Goal: Information Seeking & Learning: Check status

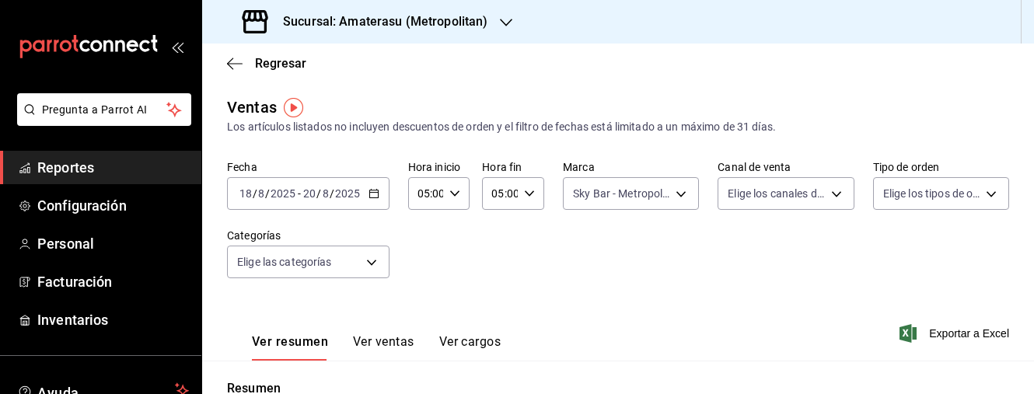
click at [526, 100] on div "Ventas Los artículos listados no incluyen descuentos de orden y el filtro de fe…" at bounding box center [618, 116] width 782 height 40
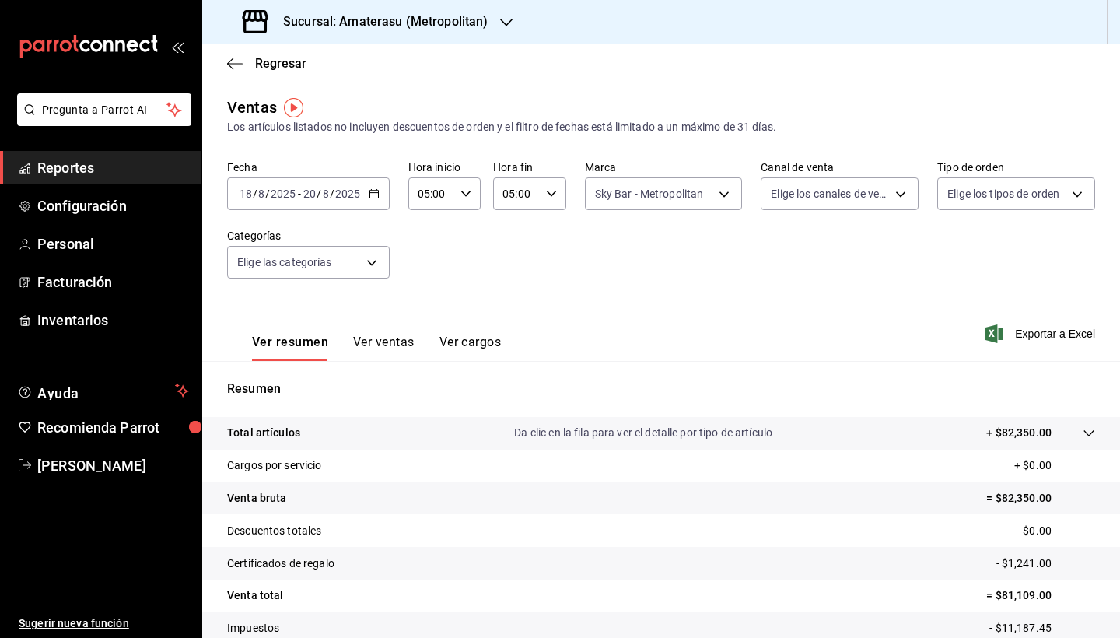
click at [510, 23] on div "Sucursal: Amaterasu (Metropolitan)" at bounding box center [367, 22] width 304 height 44
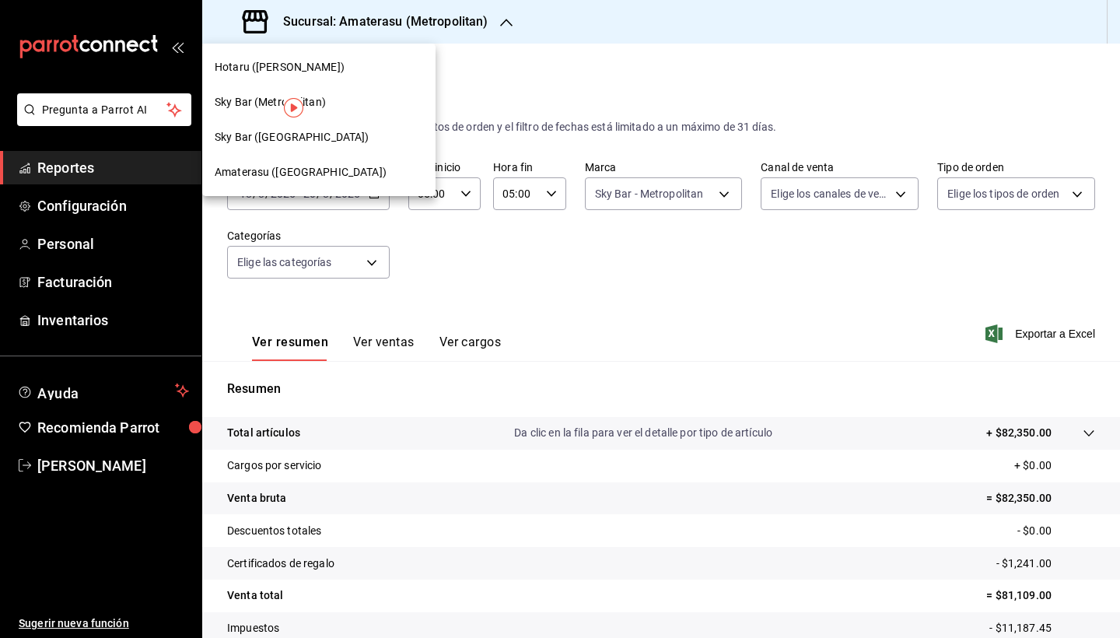
click at [299, 170] on span "Amaterasu (Metropolitan)" at bounding box center [301, 172] width 172 height 16
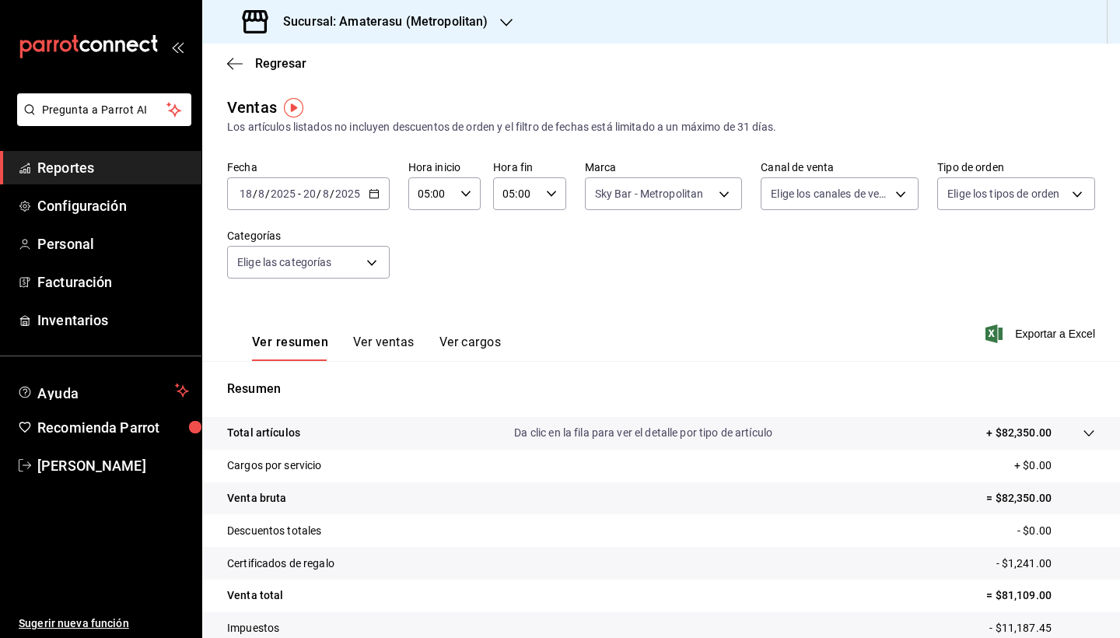
click at [371, 195] on icon "button" at bounding box center [374, 193] width 11 height 11
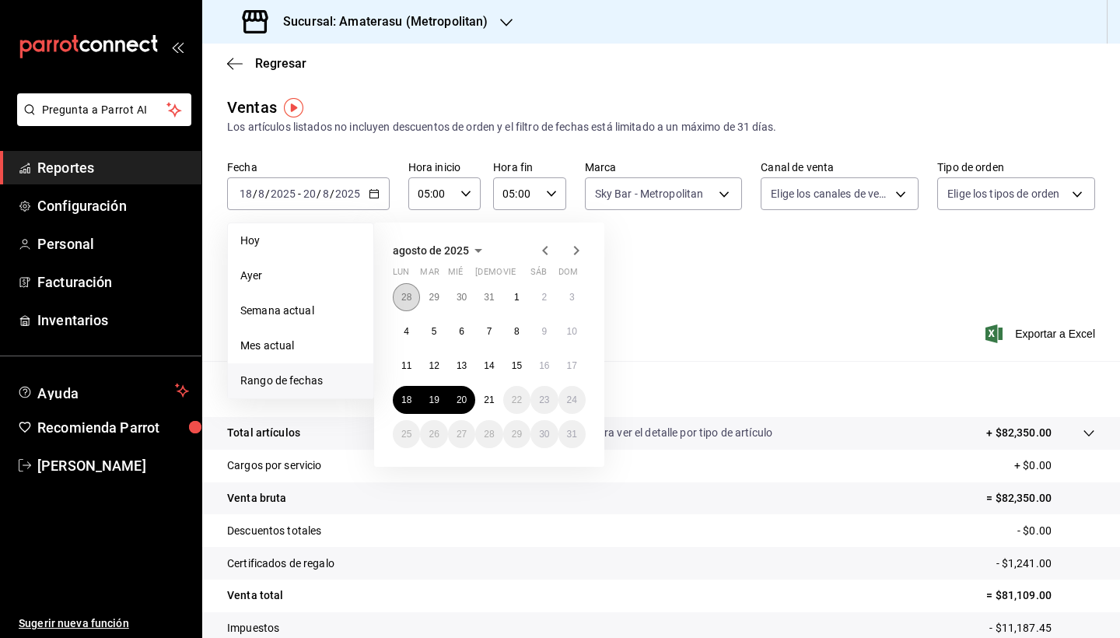
click at [411, 303] on button "28" at bounding box center [406, 297] width 27 height 28
click at [572, 257] on icon "button" at bounding box center [576, 250] width 19 height 19
click at [410, 394] on abbr "18" at bounding box center [406, 399] width 10 height 11
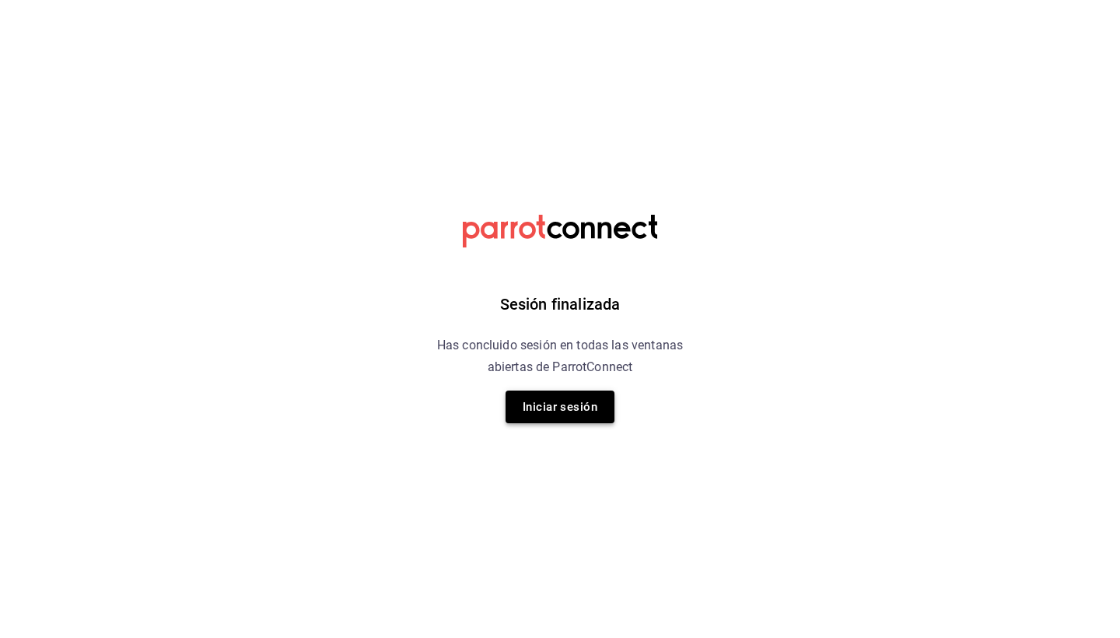
click at [569, 399] on button "Iniciar sesión" at bounding box center [560, 406] width 109 height 33
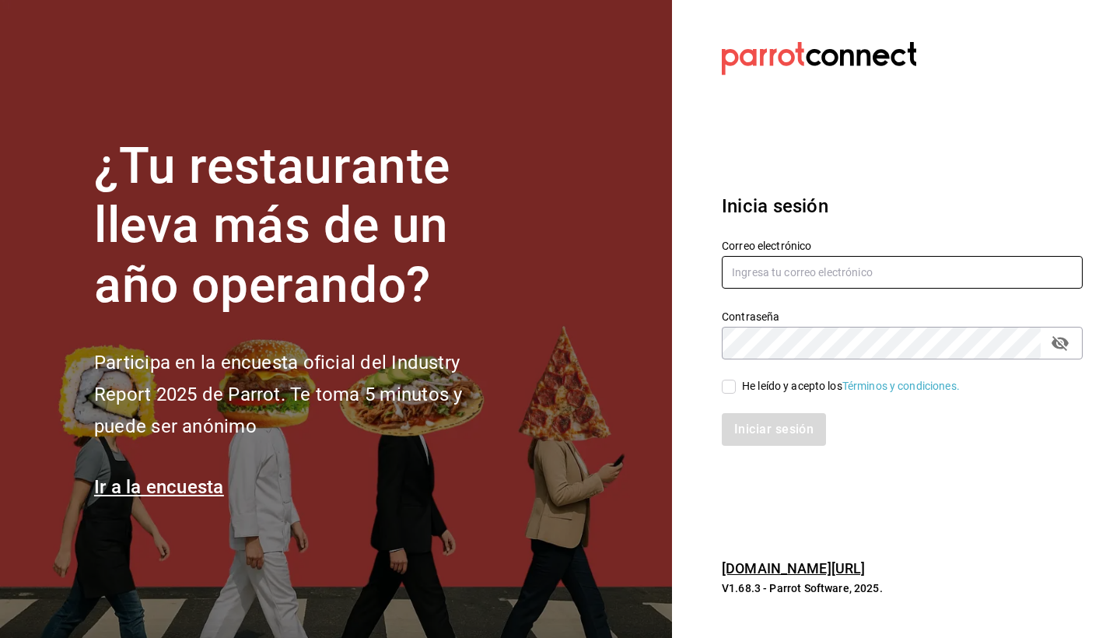
type input "[EMAIL_ADDRESS][DOMAIN_NAME]"
click at [727, 387] on input "He leído y acepto los Términos y condiciones." at bounding box center [729, 387] width 14 height 14
checkbox input "true"
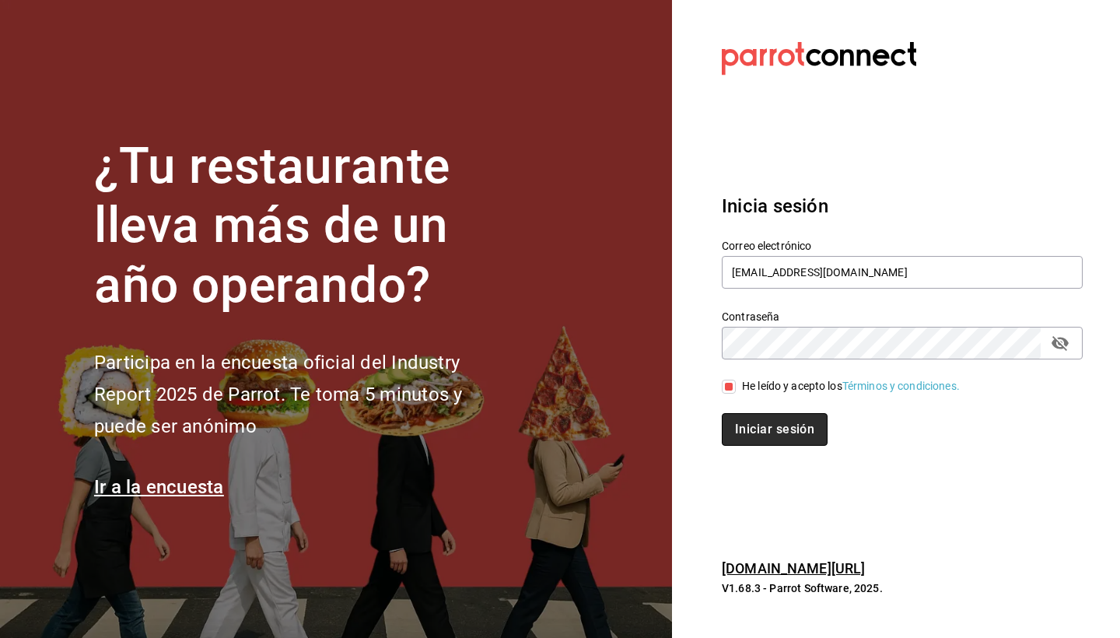
click at [756, 420] on button "Iniciar sesión" at bounding box center [775, 429] width 106 height 33
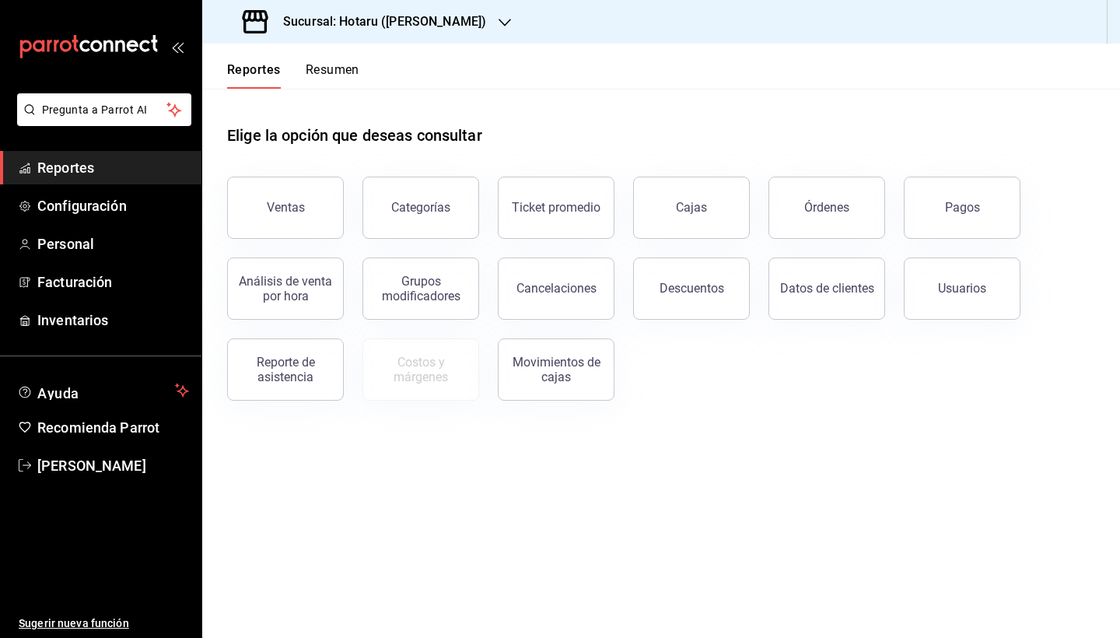
click at [499, 23] on icon "button" at bounding box center [505, 22] width 12 height 12
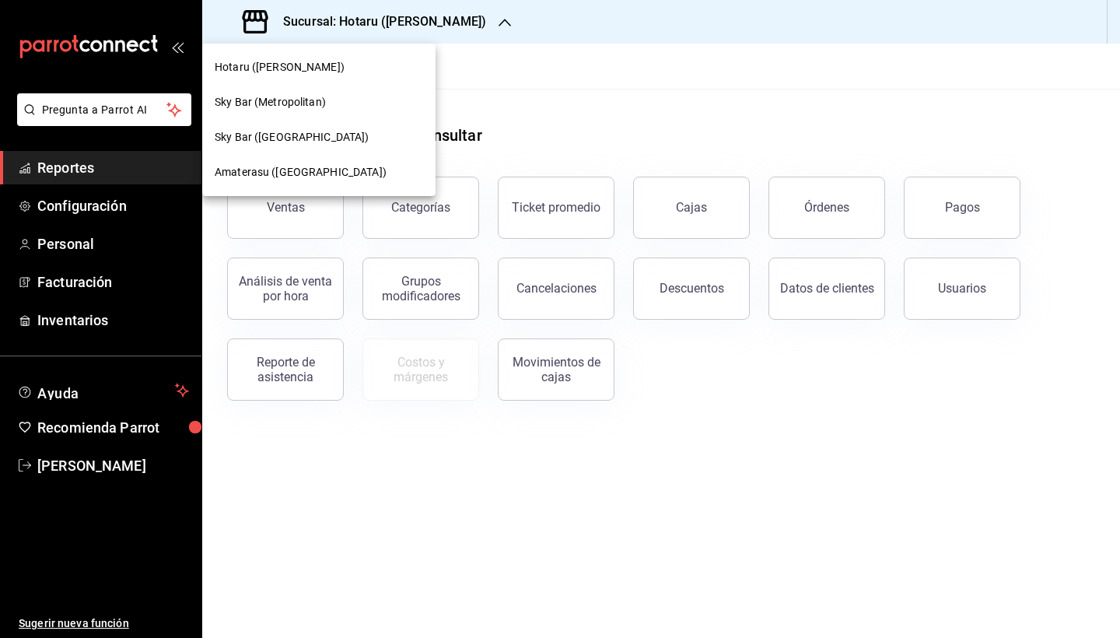
click at [350, 168] on div "Amaterasu (Metropolitan)" at bounding box center [319, 172] width 208 height 16
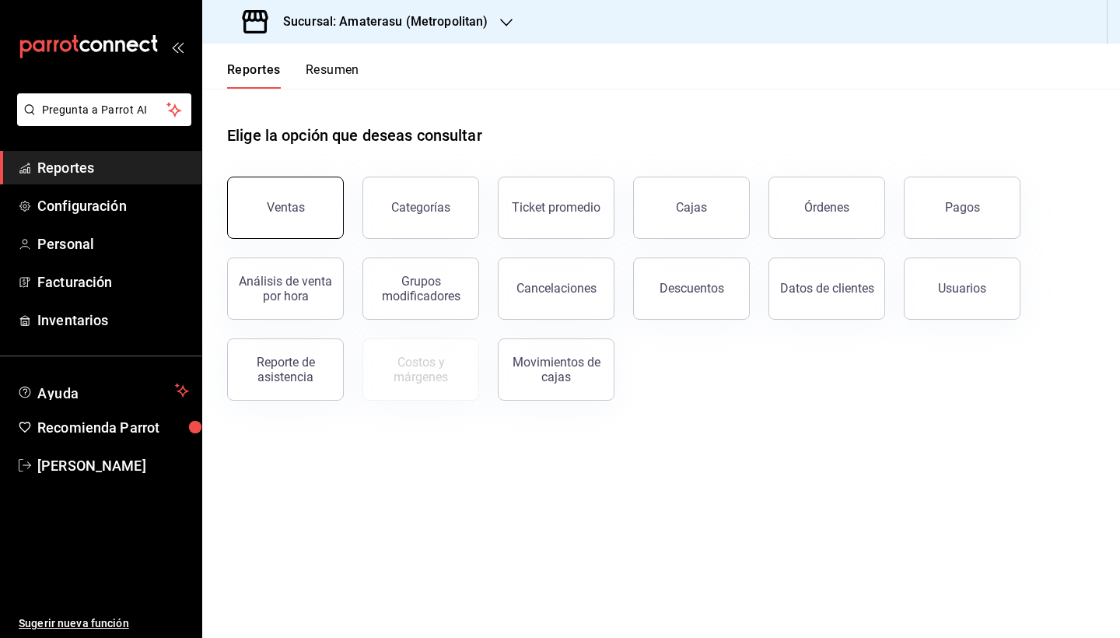
click at [313, 195] on button "Ventas" at bounding box center [285, 208] width 117 height 62
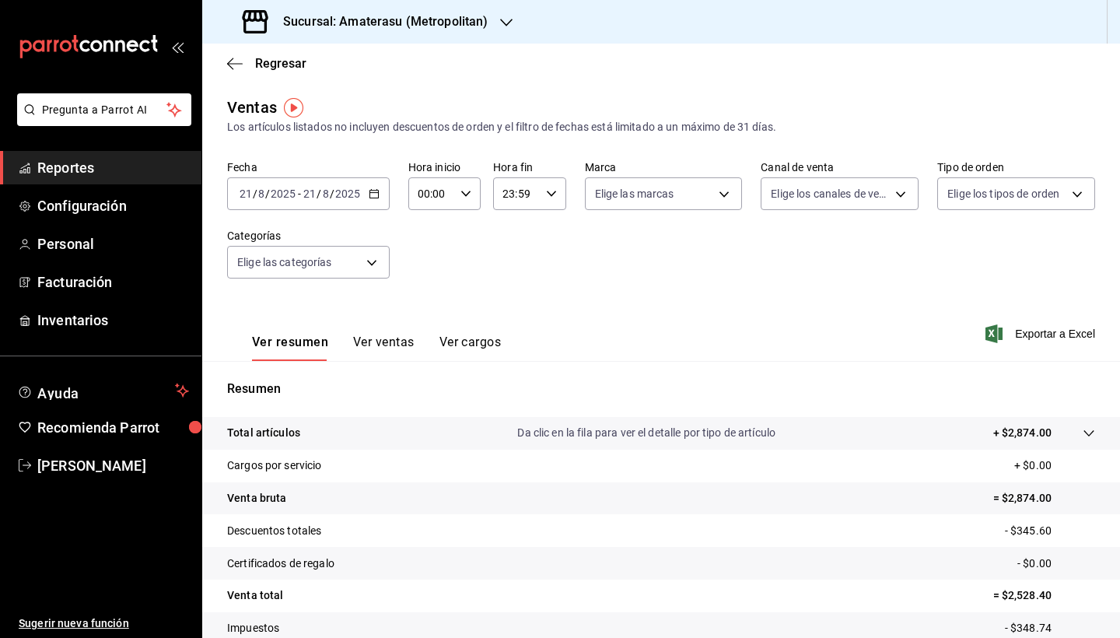
click at [376, 192] on icon "button" at bounding box center [374, 193] width 11 height 11
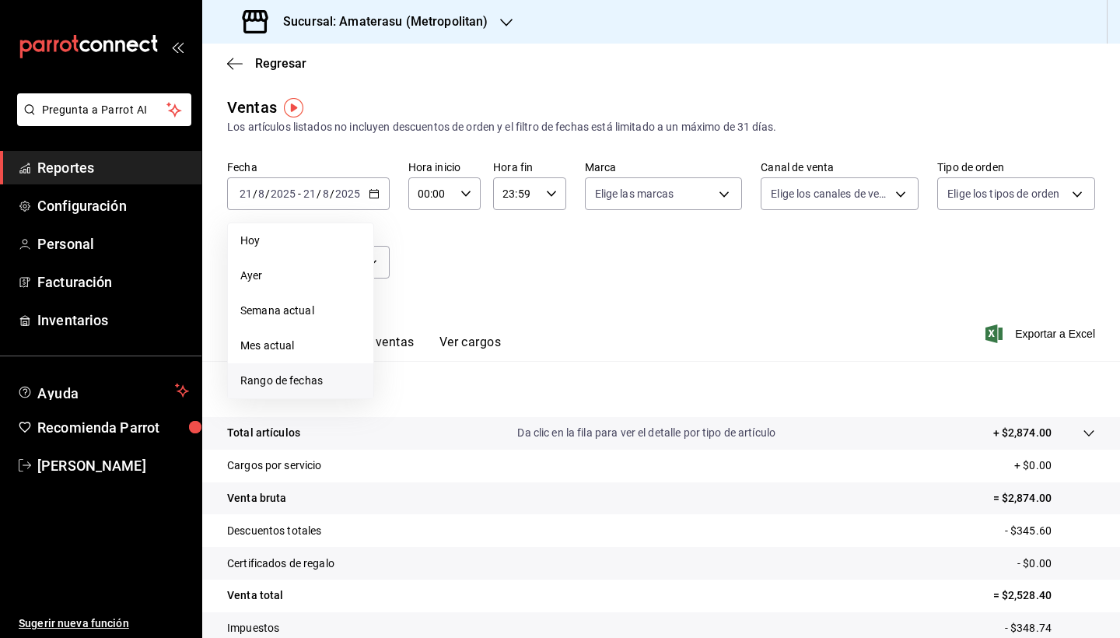
click at [321, 373] on span "Rango de fechas" at bounding box center [300, 381] width 121 height 16
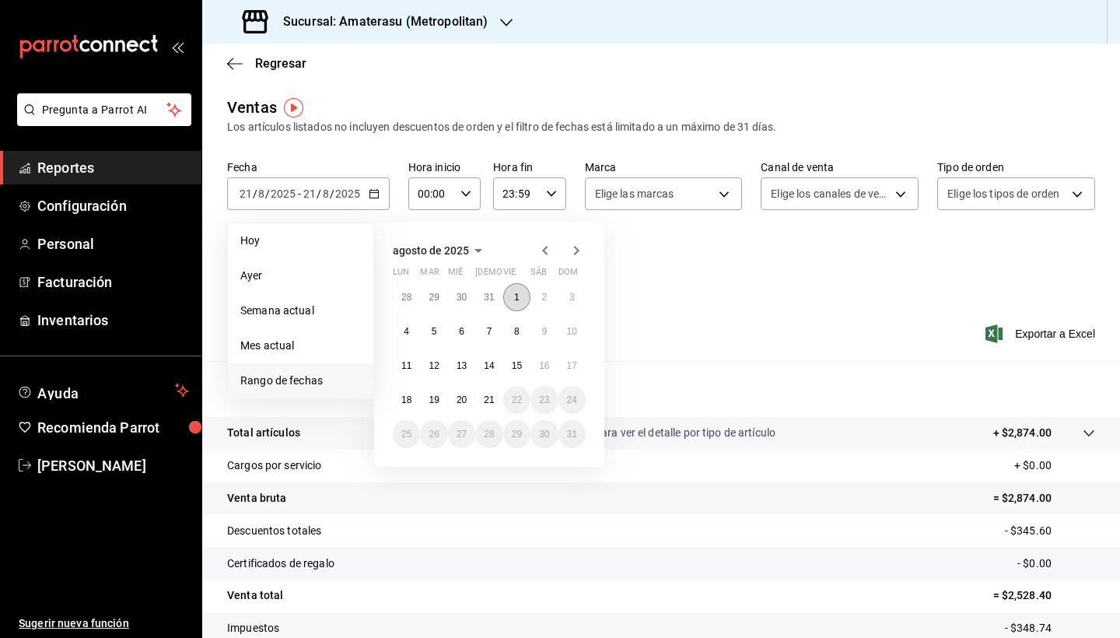
click at [511, 296] on button "1" at bounding box center [516, 297] width 27 height 28
click at [483, 399] on button "21" at bounding box center [488, 400] width 27 height 28
click at [492, 401] on abbr "21" at bounding box center [489, 399] width 10 height 11
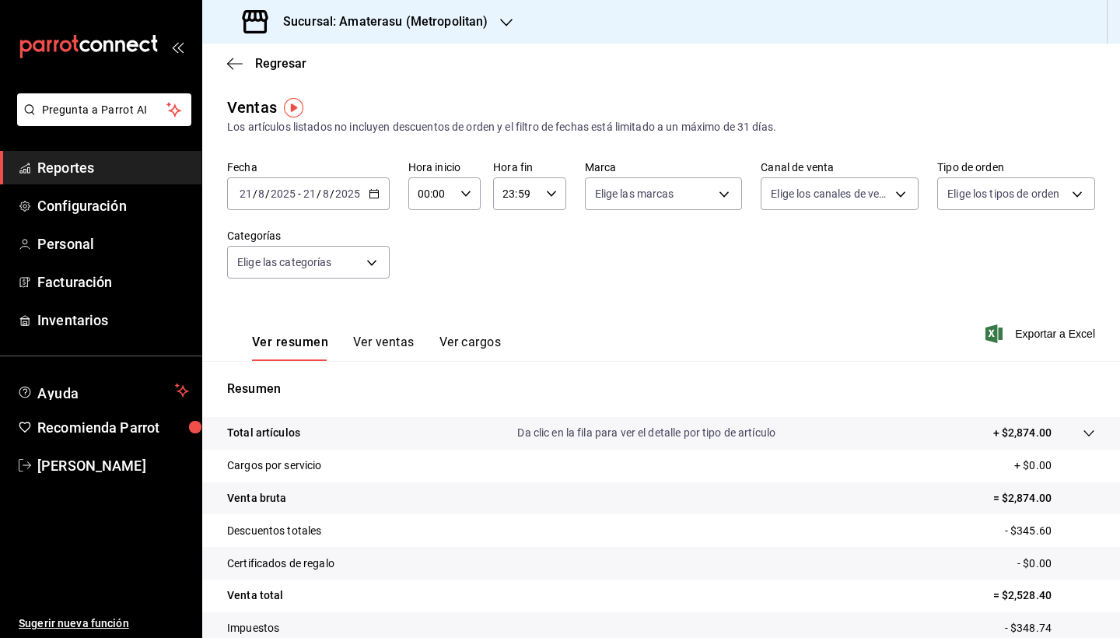
click at [369, 186] on div "2025-08-21 21 / 8 / 2025 - 2025-08-21 21 / 8 / 2025" at bounding box center [308, 193] width 163 height 33
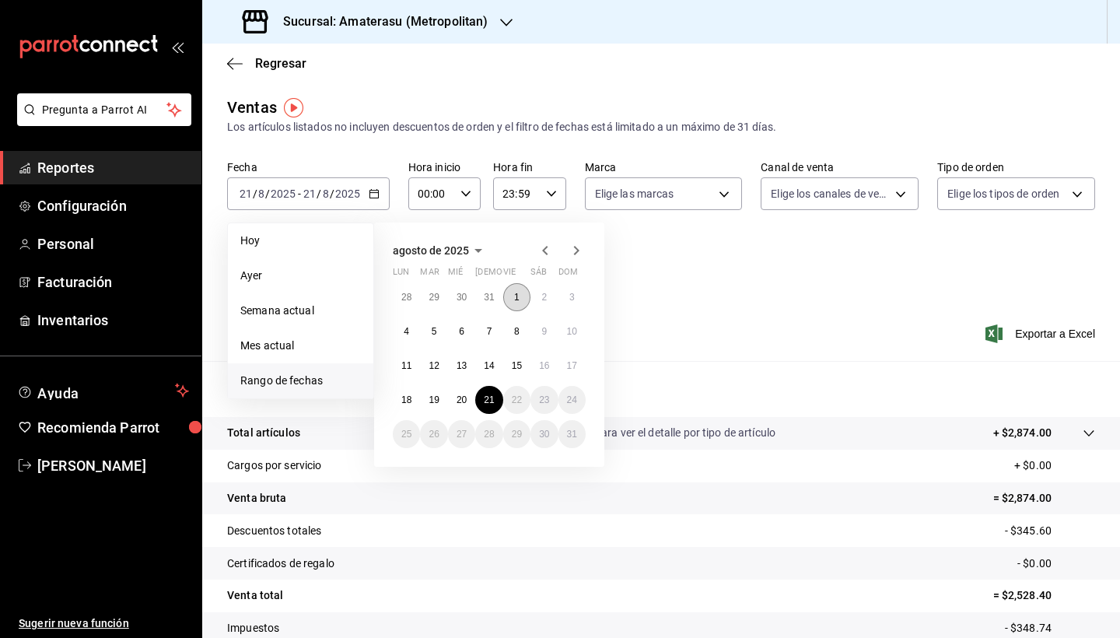
click at [518, 296] on abbr "1" at bounding box center [516, 297] width 5 height 11
click at [489, 397] on abbr "21" at bounding box center [489, 399] width 10 height 11
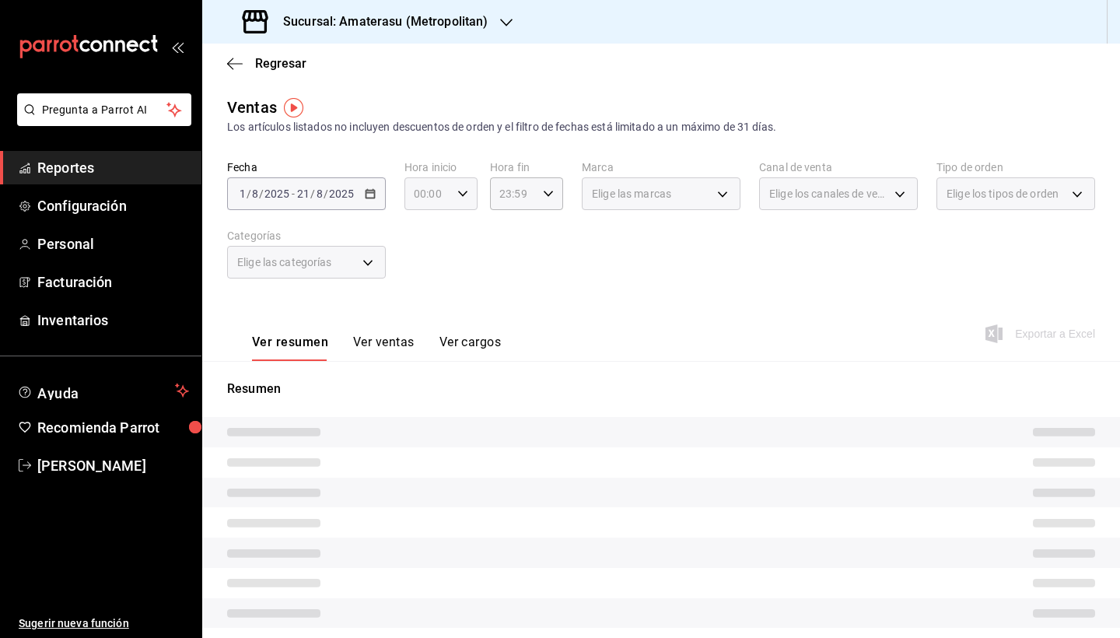
click at [464, 194] on \(Stroke\) "button" at bounding box center [462, 193] width 9 height 5
click at [428, 315] on button "05" at bounding box center [423, 300] width 30 height 31
type input "05:00"
click at [543, 198] on div at bounding box center [560, 319] width 1120 height 638
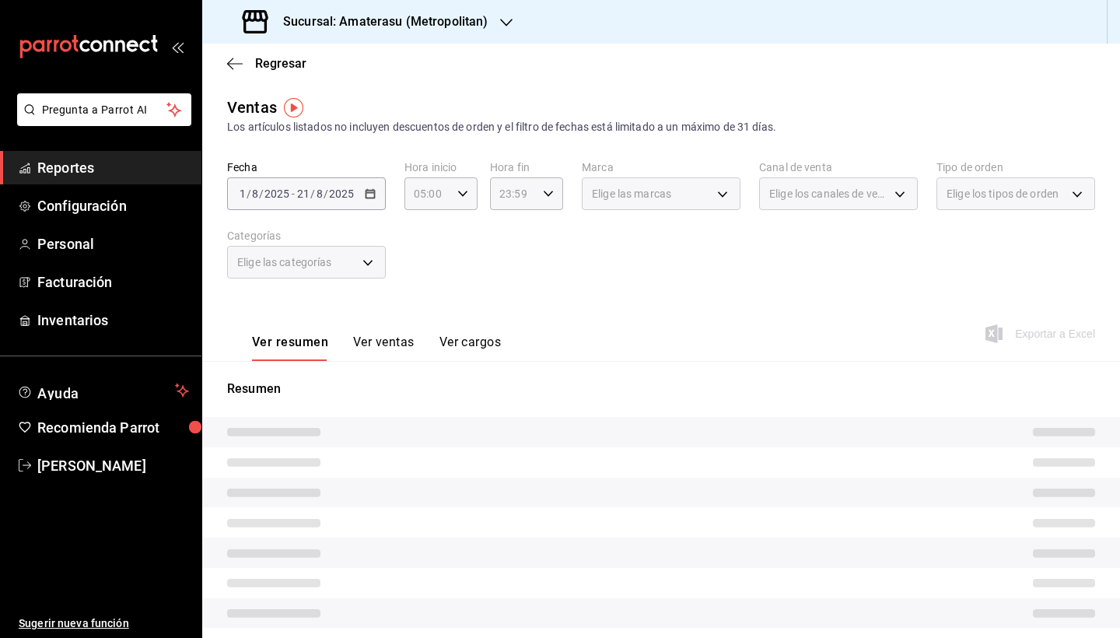
click at [543, 198] on icon "button" at bounding box center [548, 193] width 11 height 11
click at [510, 332] on span "05" at bounding box center [508, 330] width 12 height 12
click at [550, 235] on span "00" at bounding box center [545, 233] width 12 height 12
type input "05:00"
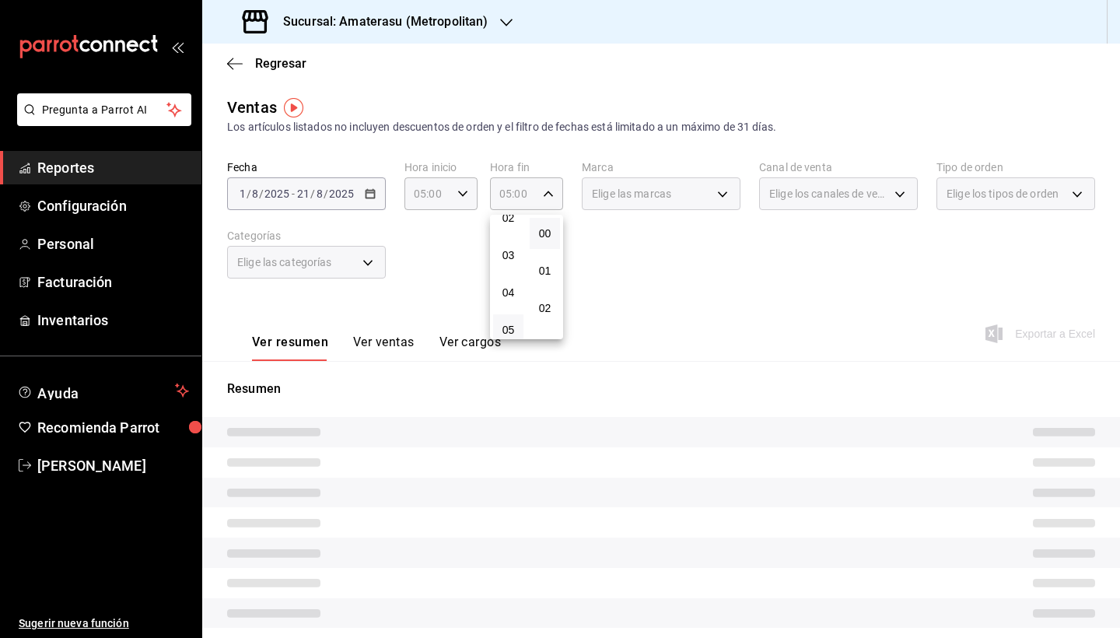
click at [673, 282] on div at bounding box center [560, 319] width 1120 height 638
click at [717, 201] on div "Elige las marcas" at bounding box center [661, 193] width 159 height 33
click at [720, 198] on div "Elige las marcas" at bounding box center [661, 193] width 159 height 33
click at [720, 223] on div "Fecha 2025-08-01 1 / 8 / 2025 - 2025-08-21 21 / 8 / 2025 Hora inicio 05:00 Hora…" at bounding box center [661, 228] width 868 height 137
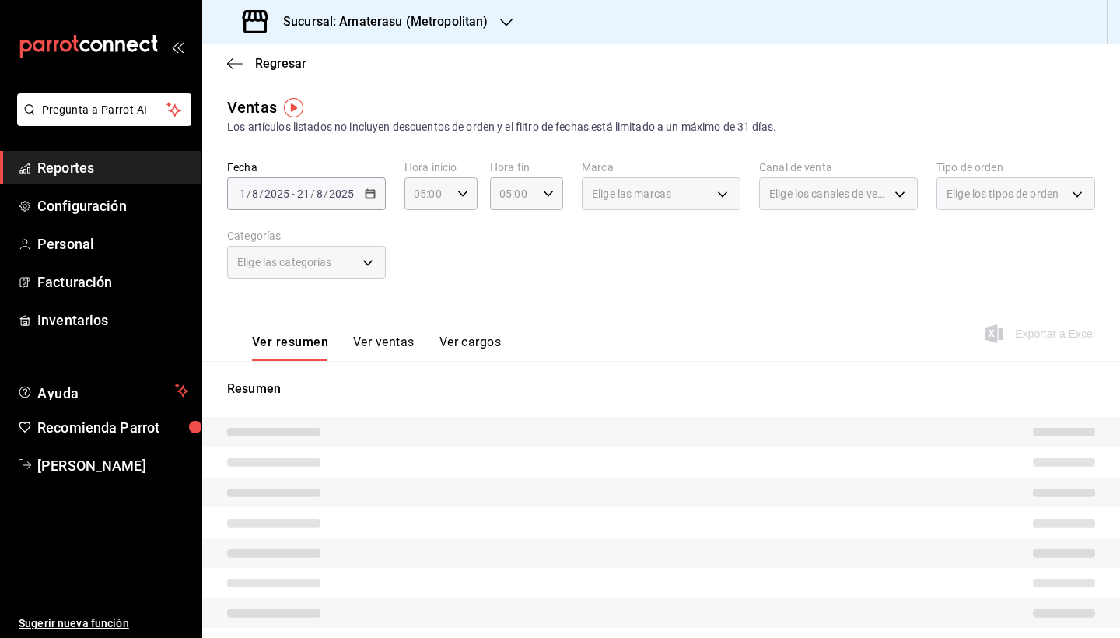
click at [720, 223] on div "Fecha 2025-08-01 1 / 8 / 2025 - 2025-08-21 21 / 8 / 2025 Hora inicio 05:00 Hora…" at bounding box center [661, 228] width 868 height 137
click at [727, 219] on div "Fecha 2025-08-01 1 / 8 / 2025 - 2025-08-21 21 / 8 / 2025 Hora inicio 05:00 Hora…" at bounding box center [661, 228] width 868 height 137
click at [728, 205] on div "Elige las marcas" at bounding box center [661, 193] width 159 height 33
click at [715, 180] on div "Elige las marcas" at bounding box center [661, 193] width 159 height 33
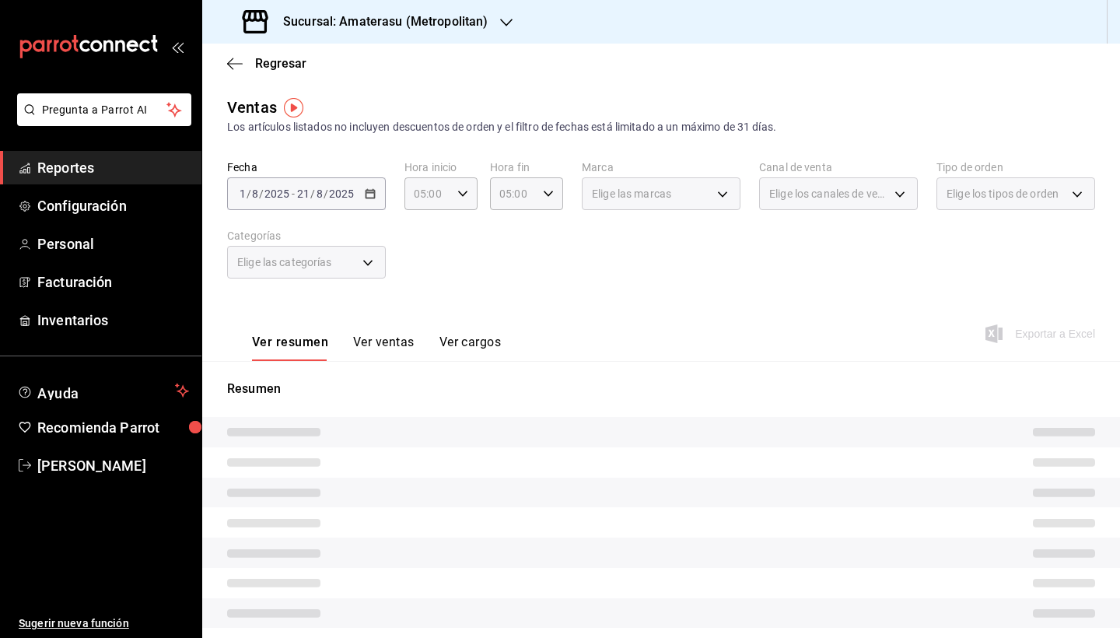
click at [728, 201] on div "Elige las marcas" at bounding box center [661, 193] width 159 height 33
click at [715, 189] on div "Elige las marcas" at bounding box center [661, 193] width 159 height 33
click at [726, 198] on div "Elige las marcas" at bounding box center [661, 193] width 159 height 33
click at [708, 189] on div "Elige las marcas" at bounding box center [661, 193] width 159 height 33
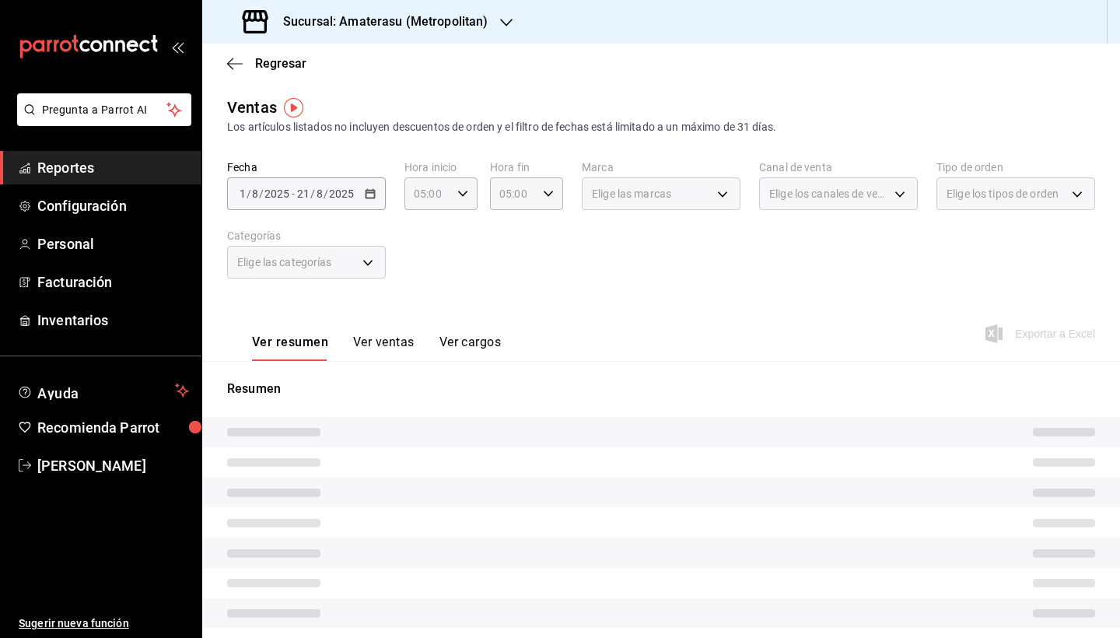
click at [708, 189] on div "Elige las marcas" at bounding box center [661, 193] width 159 height 33
click at [729, 196] on div "Elige las marcas" at bounding box center [661, 193] width 159 height 33
click at [725, 196] on div "Elige las marcas" at bounding box center [661, 193] width 159 height 33
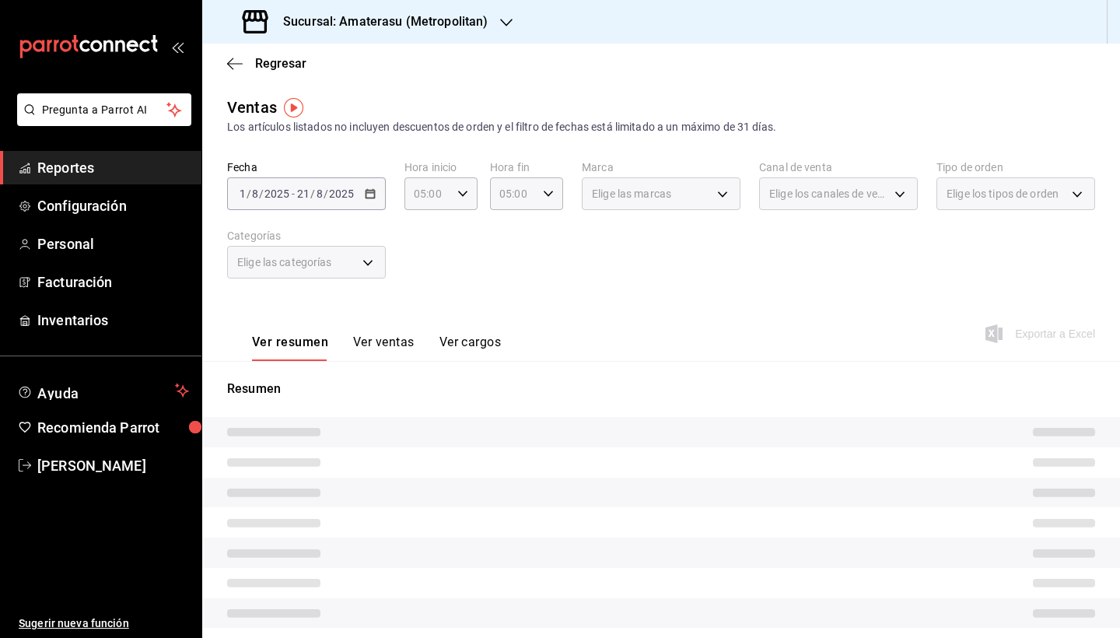
click at [725, 196] on div "Elige las marcas" at bounding box center [661, 193] width 159 height 33
click at [708, 259] on div "Fecha 2025-08-01 1 / 8 / 2025 - 2025-08-21 21 / 8 / 2025 Hora inicio 05:00 Hora…" at bounding box center [661, 228] width 868 height 137
click at [705, 258] on div "Fecha 2025-08-01 1 / 8 / 2025 - 2025-08-21 21 / 8 / 2025 Hora inicio 05:00 Hora…" at bounding box center [661, 228] width 868 height 137
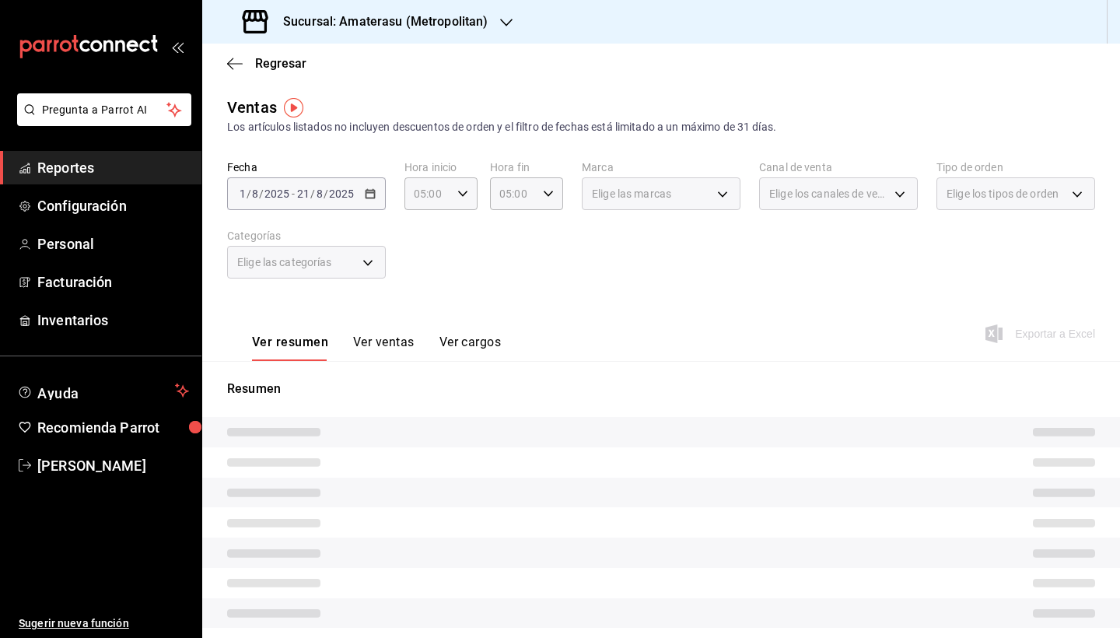
click at [705, 258] on div "Fecha 2025-08-01 1 / 8 / 2025 - 2025-08-21 21 / 8 / 2025 Hora inicio 05:00 Hora…" at bounding box center [661, 228] width 868 height 137
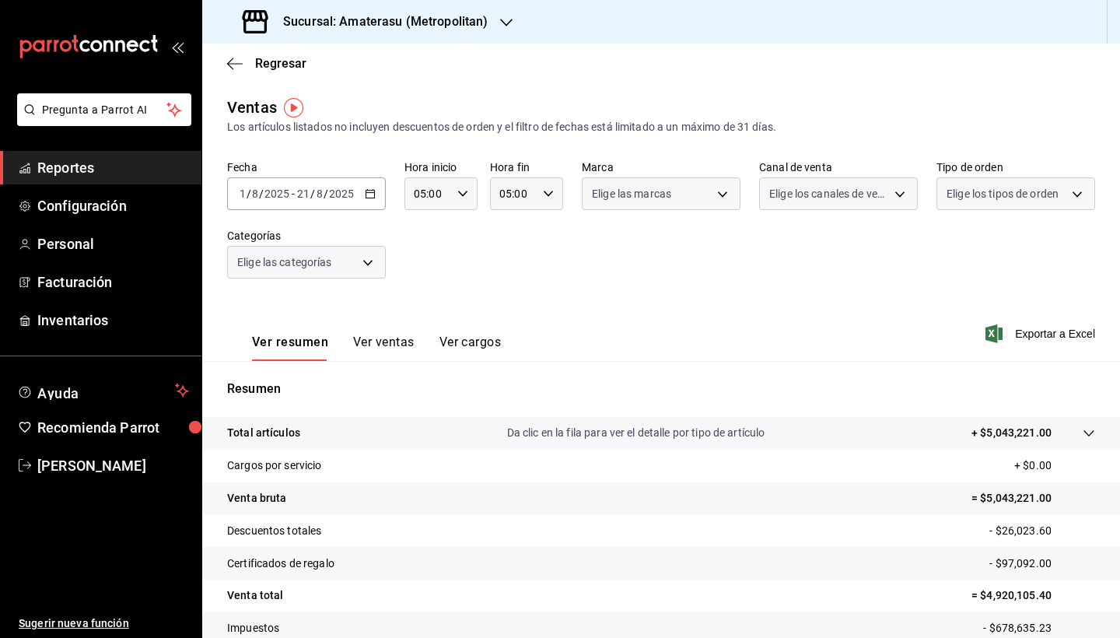
click at [705, 258] on div "Fecha 2025-08-01 1 / 8 / 2025 - 2025-08-21 21 / 8 / 2025 Hora inicio 05:00 Hora…" at bounding box center [661, 228] width 868 height 137
click at [723, 198] on body "Pregunta a Parrot AI Reportes Configuración Personal Facturación Inventarios Ay…" at bounding box center [560, 319] width 1120 height 638
click at [603, 255] on input "checkbox" at bounding box center [599, 254] width 14 height 14
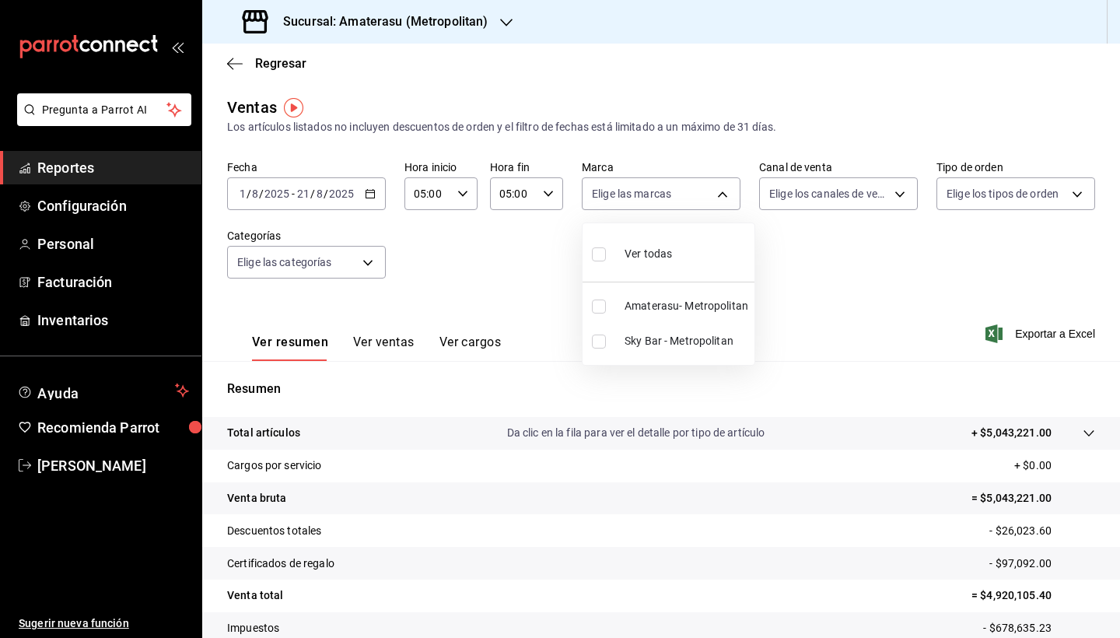
checkbox input "true"
type input "e4cd7fcb-d45b-43ae-a99f-ad4ccfcd9032,f3afaab8-8c3d-4e49-a299-af9bdf6027b2"
checkbox input "true"
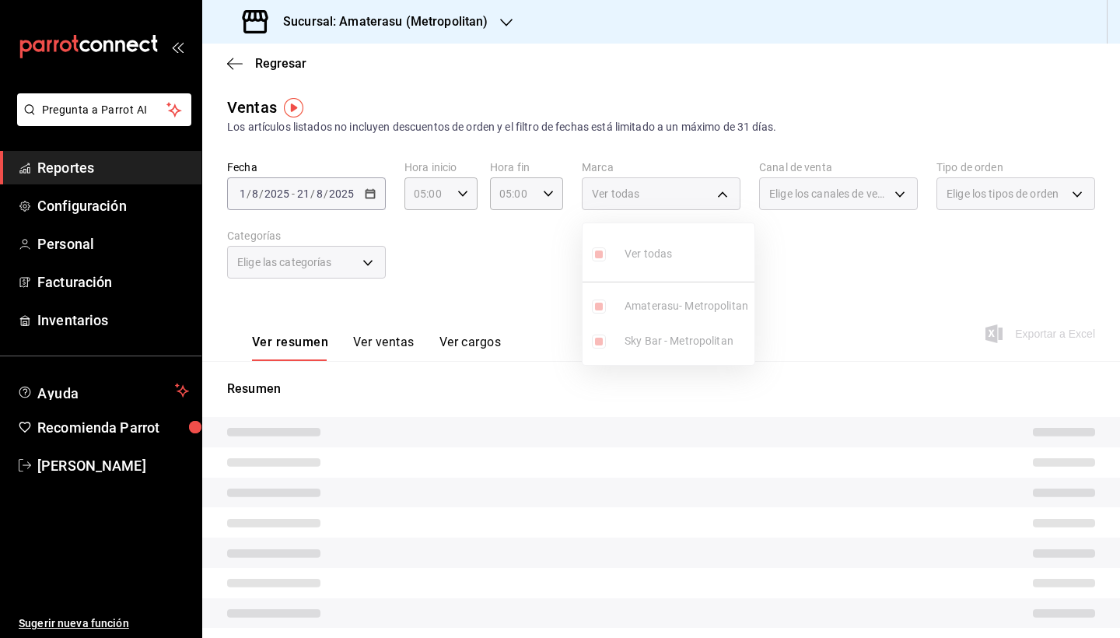
click at [815, 291] on div at bounding box center [560, 319] width 1120 height 638
click at [866, 299] on div "Ver resumen Ver ventas Ver cargos Exportar a Excel" at bounding box center [661, 329] width 918 height 64
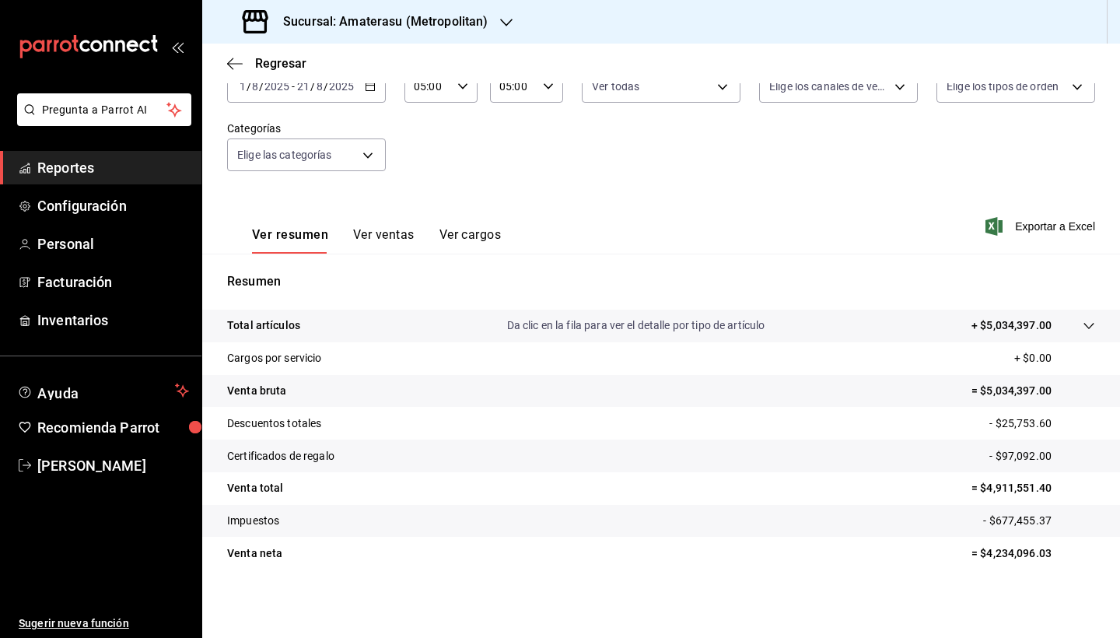
scroll to position [107, 0]
click at [985, 219] on icon "button" at bounding box center [993, 226] width 17 height 19
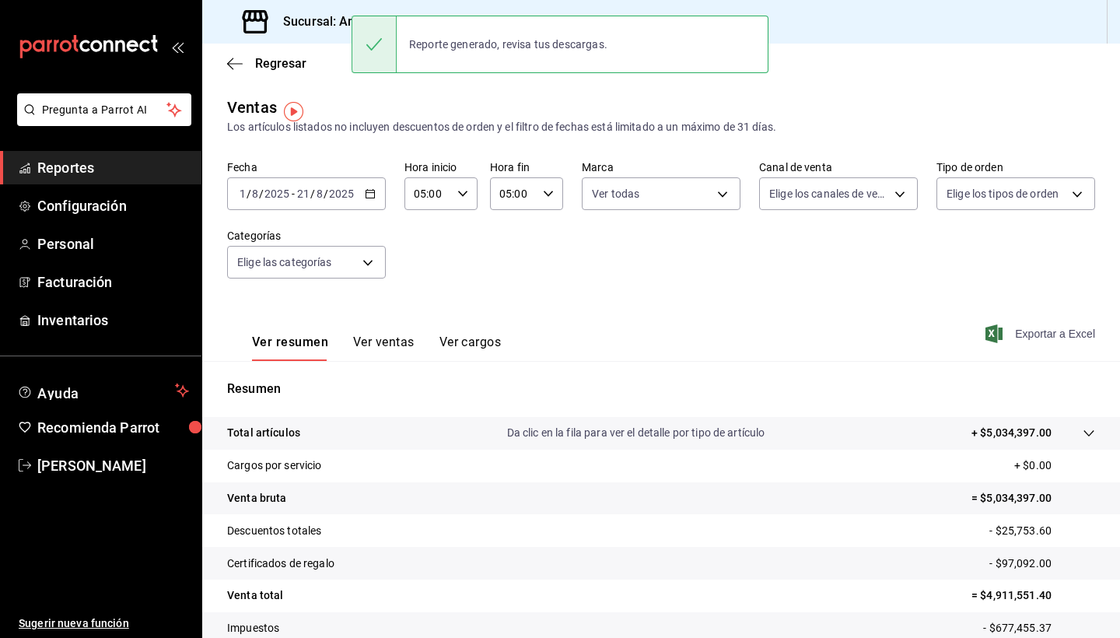
scroll to position [0, 0]
click at [366, 196] on \(Stroke\) "button" at bounding box center [370, 194] width 9 height 9
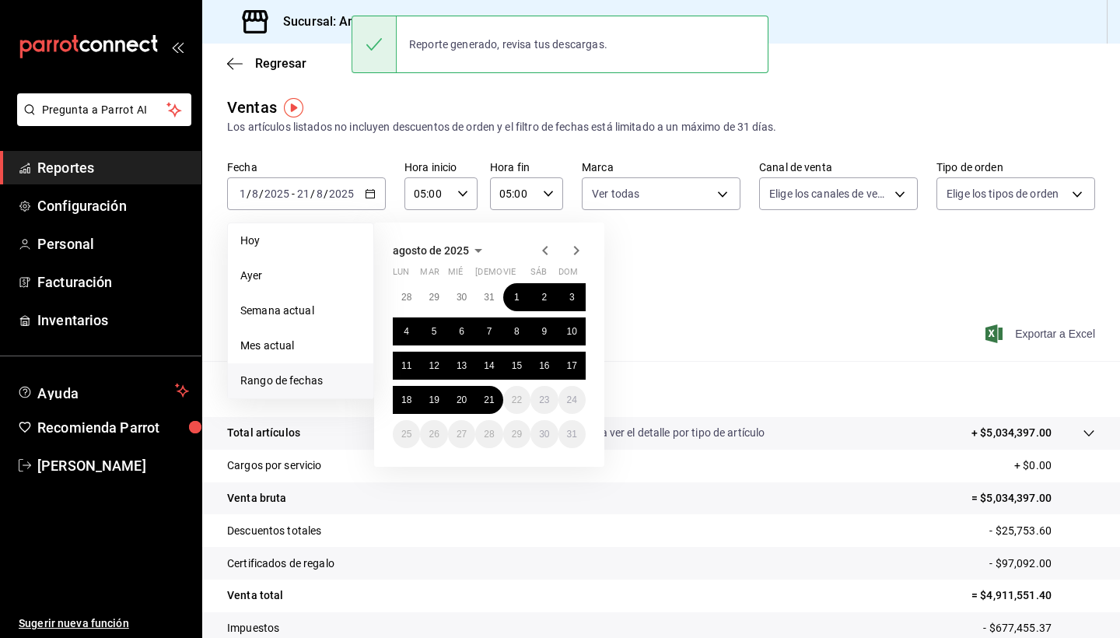
click at [642, 296] on div "agosto de 2025 lun mar mié jue vie sáb dom 28 29 30 31 1 2 3 4 5 6 7 8 9 10 11 …" at bounding box center [510, 338] width 272 height 257
click at [722, 191] on body "Pregunta a Parrot AI Reportes Configuración Personal Facturación Inventarios Ay…" at bounding box center [560, 319] width 1120 height 638
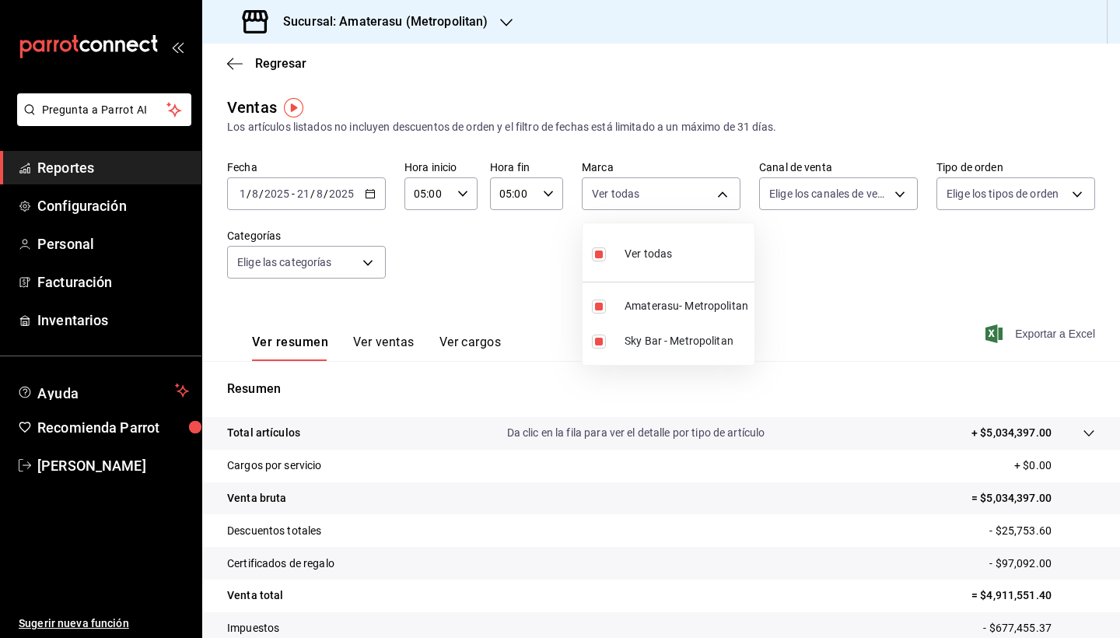
click at [612, 254] on div "Ver todas" at bounding box center [632, 252] width 80 height 33
checkbox input "false"
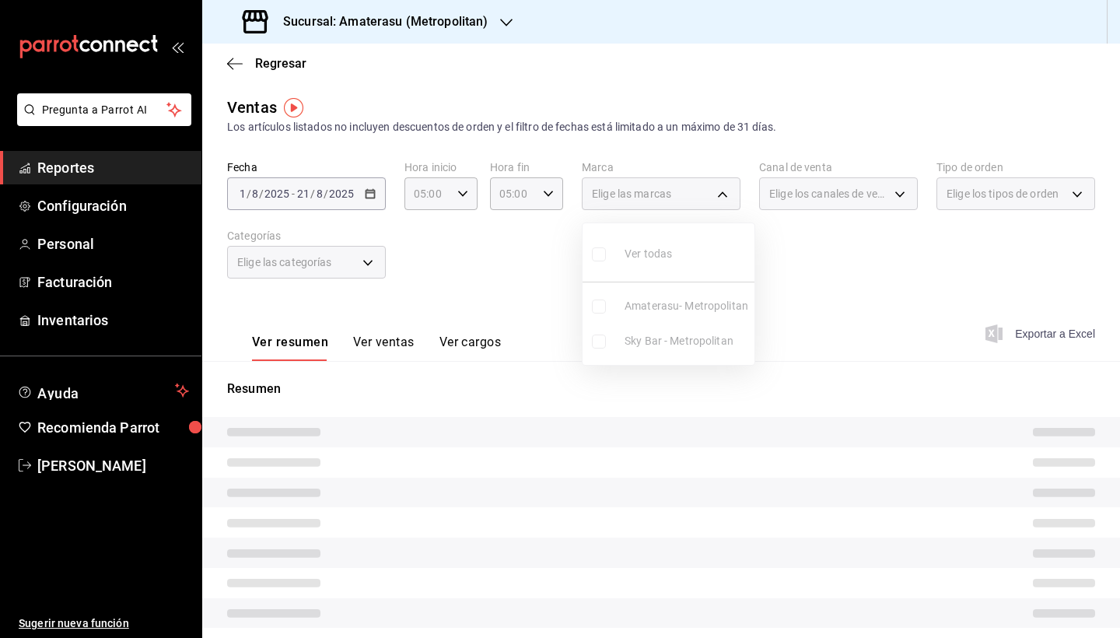
click at [597, 343] on ul "Ver todas Amaterasu- Metropolitan Sky Bar - Metropolitan" at bounding box center [668, 294] width 172 height 142
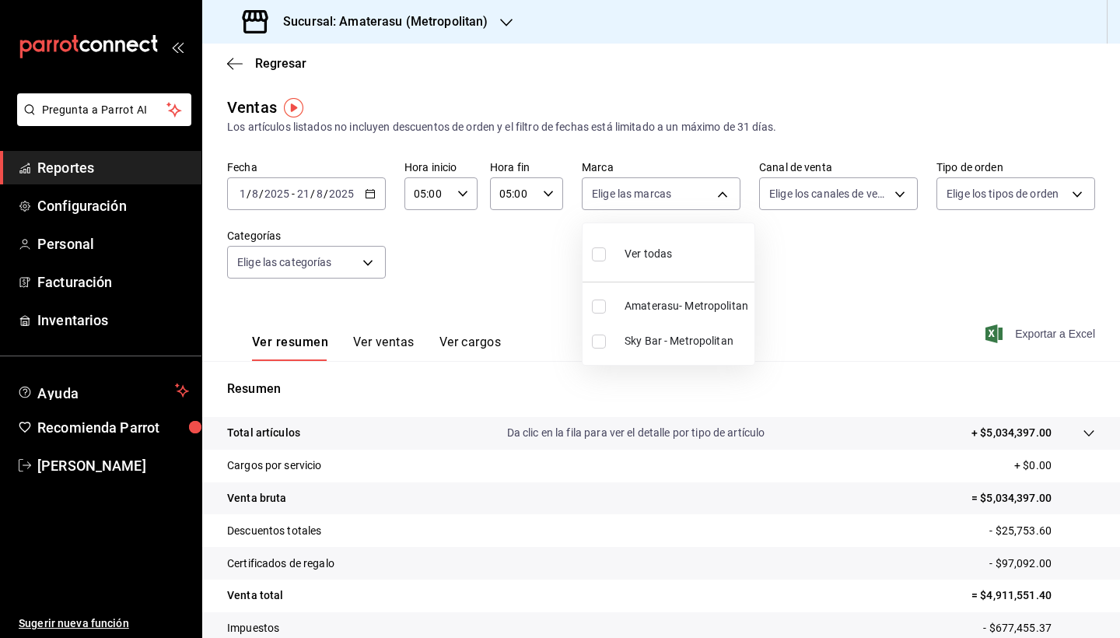
click at [597, 343] on input "checkbox" at bounding box center [599, 341] width 14 height 14
checkbox input "true"
type input "f3afaab8-8c3d-4e49-a299-af9bdf6027b2"
click at [367, 194] on div at bounding box center [560, 319] width 1120 height 638
click at [367, 194] on icon "button" at bounding box center [370, 193] width 11 height 11
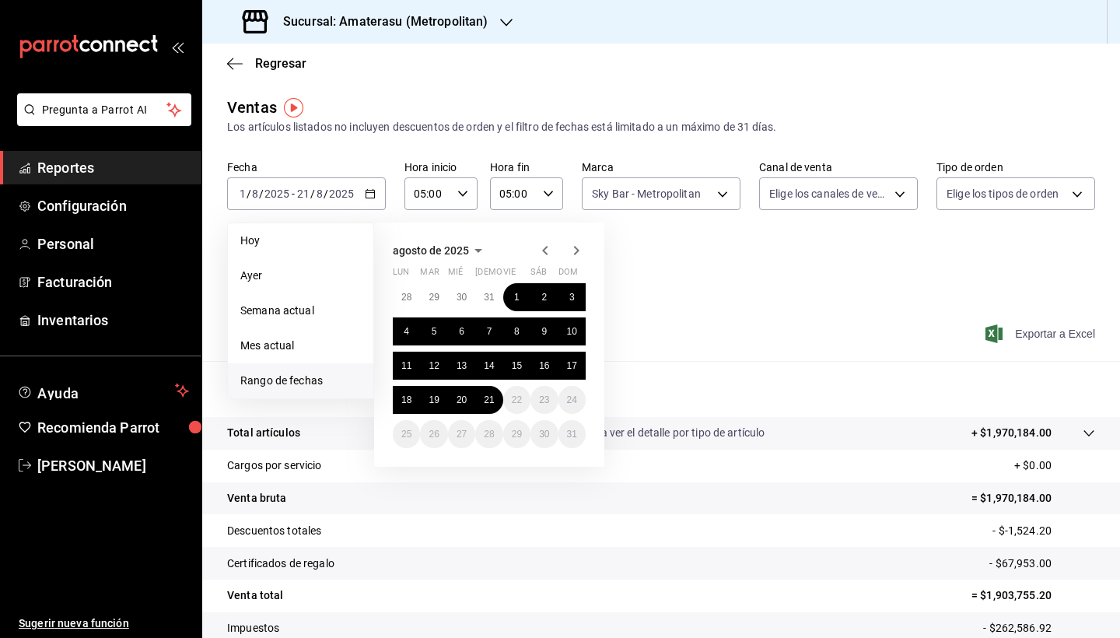
click at [547, 250] on icon "button" at bounding box center [545, 250] width 19 height 19
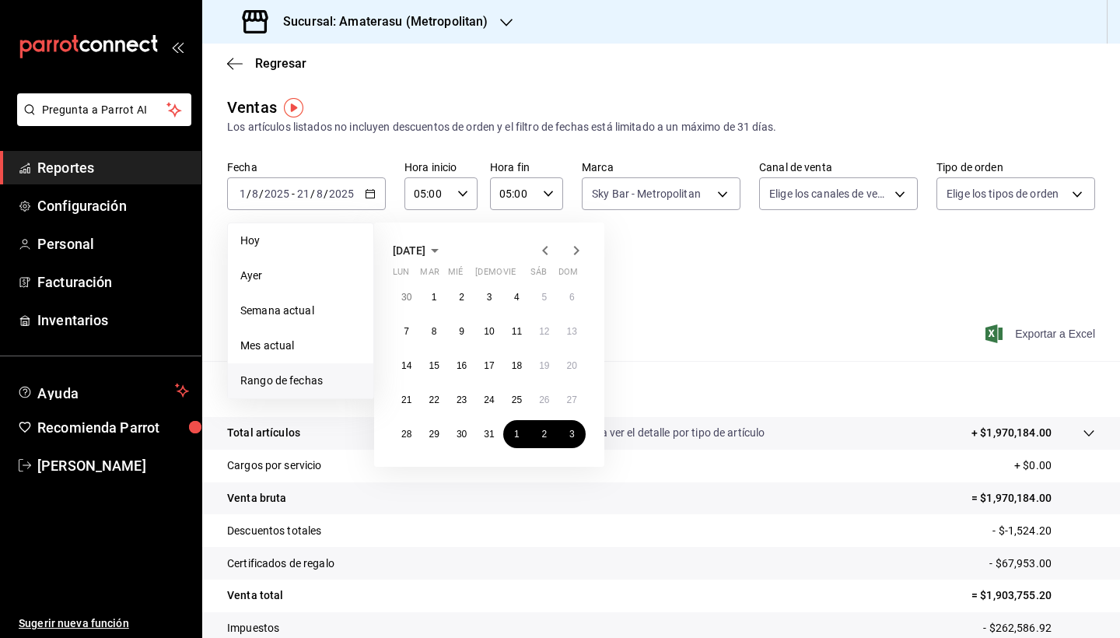
click at [547, 250] on icon "button" at bounding box center [545, 250] width 19 height 19
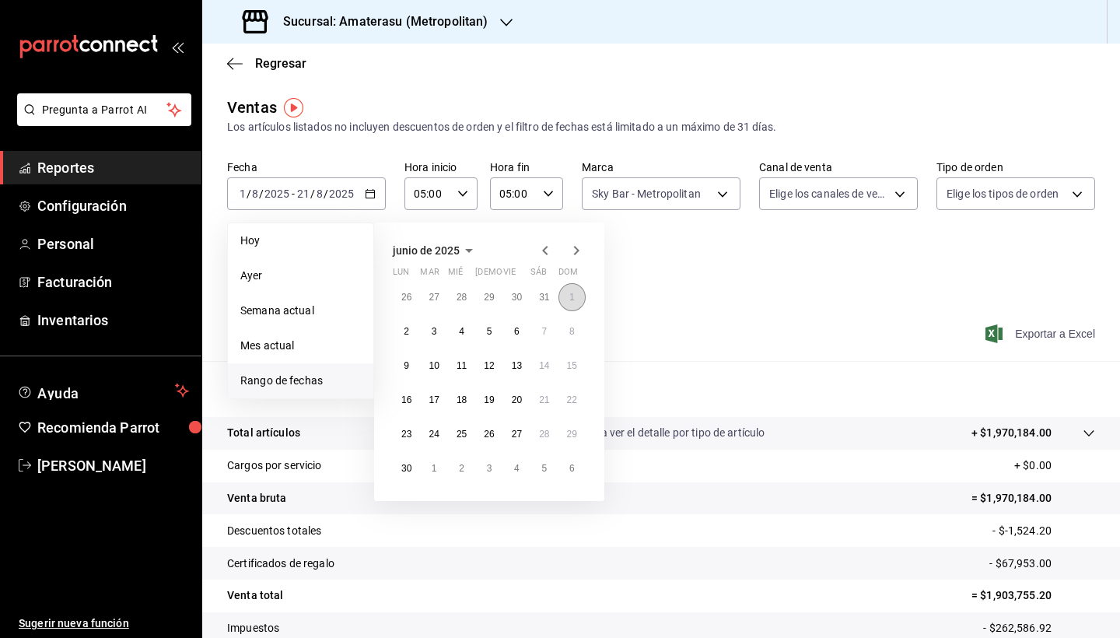
click at [570, 296] on abbr "1" at bounding box center [571, 297] width 5 height 11
click at [573, 250] on icon "button" at bounding box center [576, 250] width 19 height 19
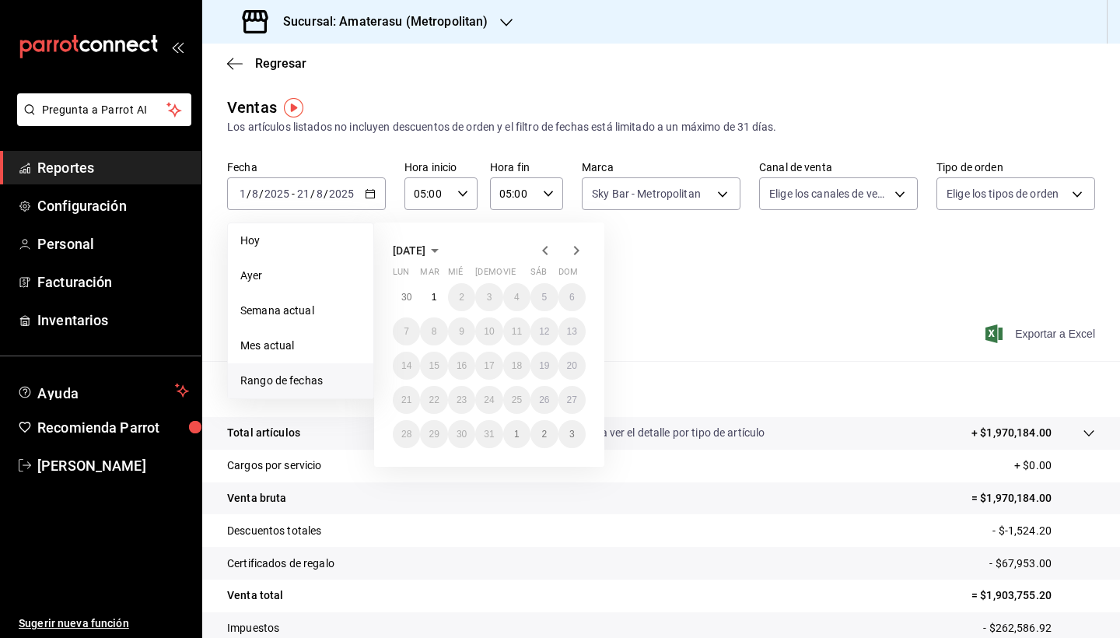
click at [573, 250] on icon "button" at bounding box center [576, 250] width 19 height 19
click at [645, 340] on div "agosto de 2025 lun mar mié jue vie sáb dom 28 29 30 31 1 2 3 4 5 6 7 8 9 10 11 …" at bounding box center [510, 338] width 272 height 257
click at [588, 244] on div "agosto de 2025 lun mar mié jue vie sáb dom 28 29 30 31 1 2 3 4 5 6 7 8 9 10 11 …" at bounding box center [489, 344] width 230 height 244
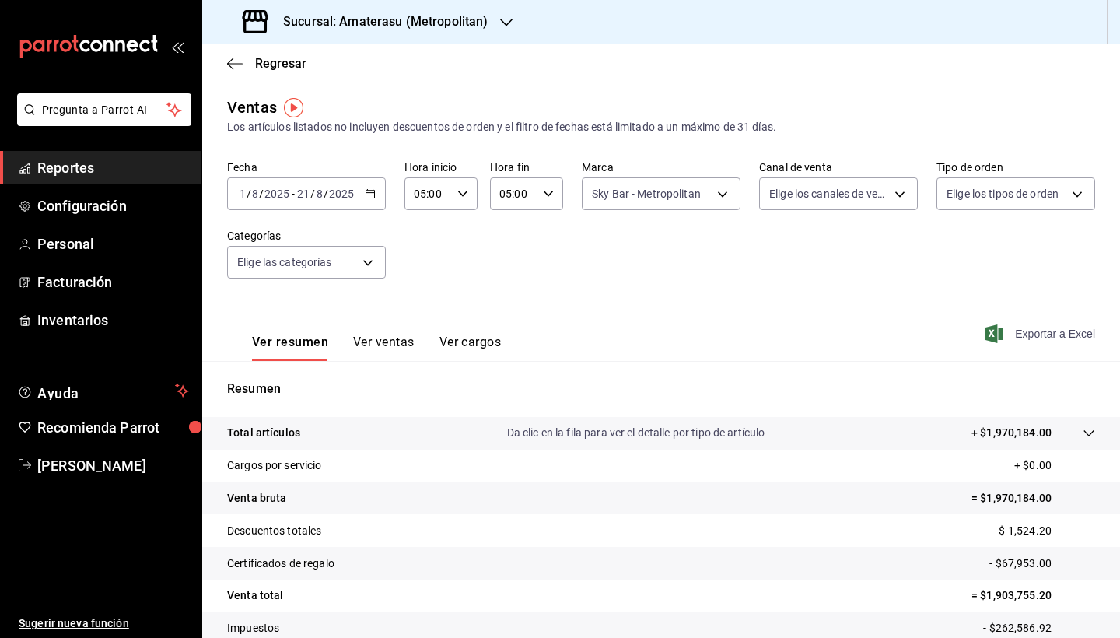
click at [670, 289] on div "Fecha 2025-08-01 1 / 8 / 2025 - 2025-08-21 21 / 8 / 2025 Hora inicio 05:00 Hora…" at bounding box center [661, 228] width 868 height 137
click at [376, 194] on div "2025-08-01 1 / 8 / 2025 - 2025-08-21 21 / 8 / 2025" at bounding box center [306, 193] width 159 height 33
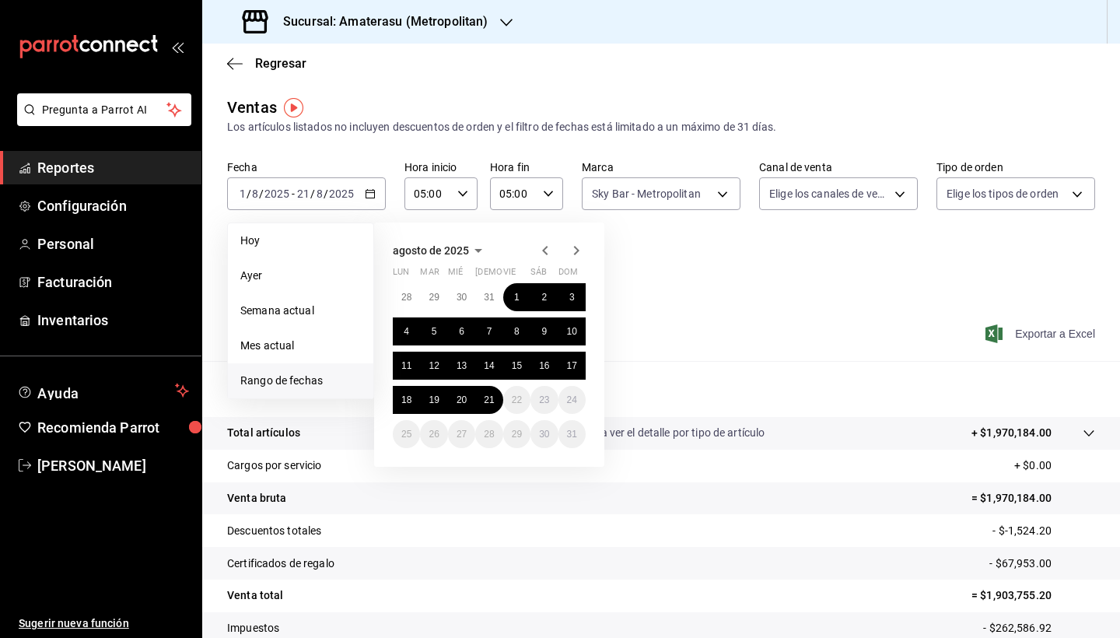
click at [548, 247] on icon "button" at bounding box center [545, 250] width 19 height 19
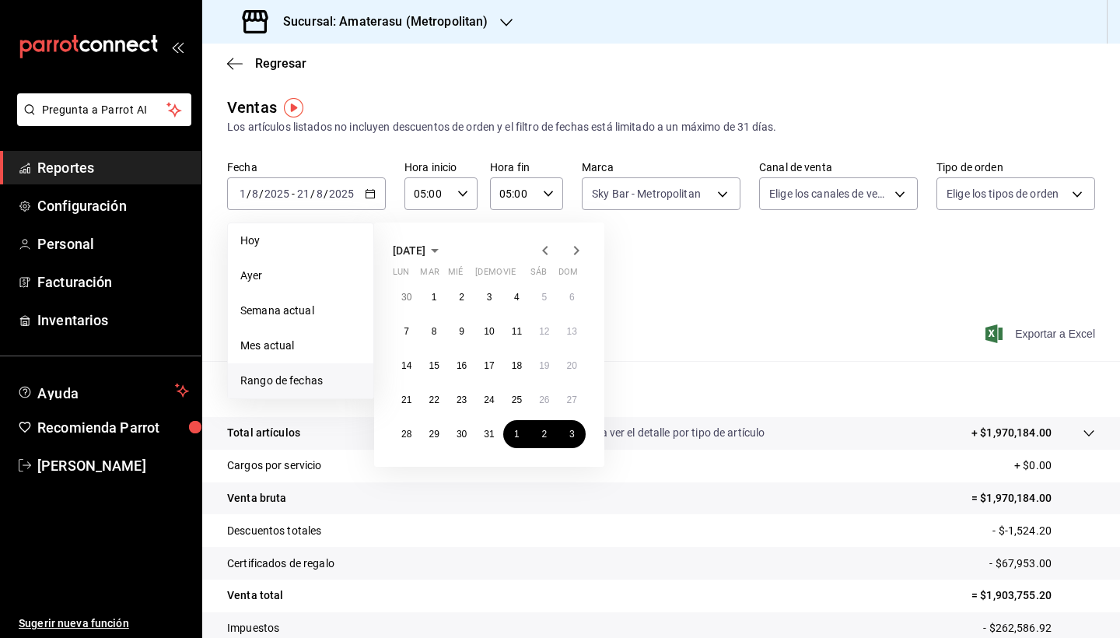
click at [548, 247] on icon "button" at bounding box center [545, 250] width 19 height 19
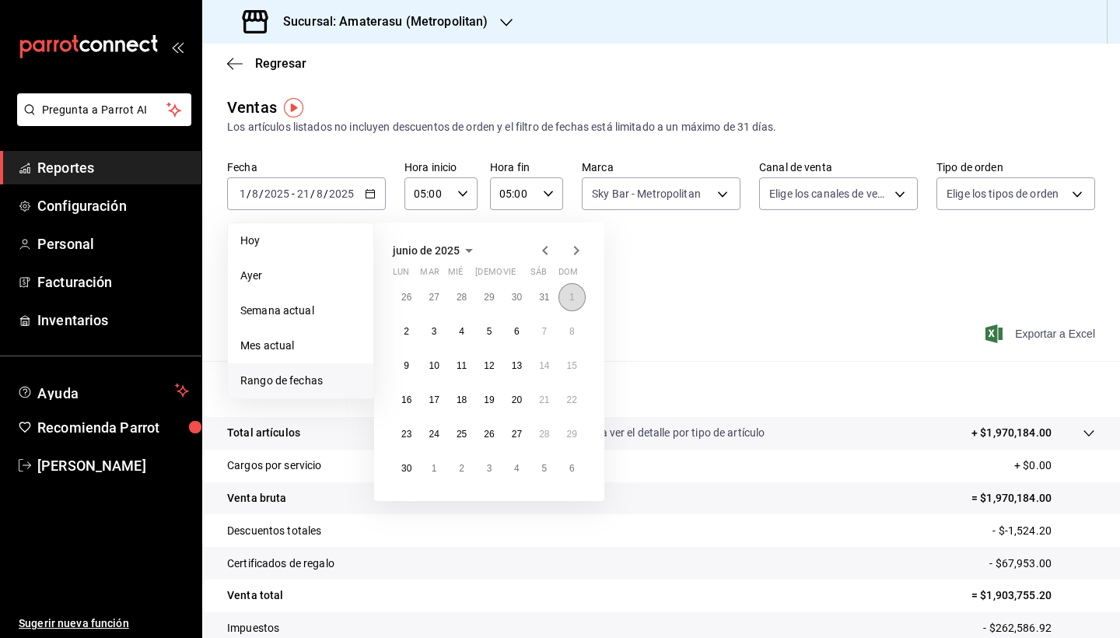
click at [570, 295] on abbr "1" at bounding box center [571, 297] width 5 height 11
click at [579, 259] on icon "button" at bounding box center [576, 250] width 19 height 19
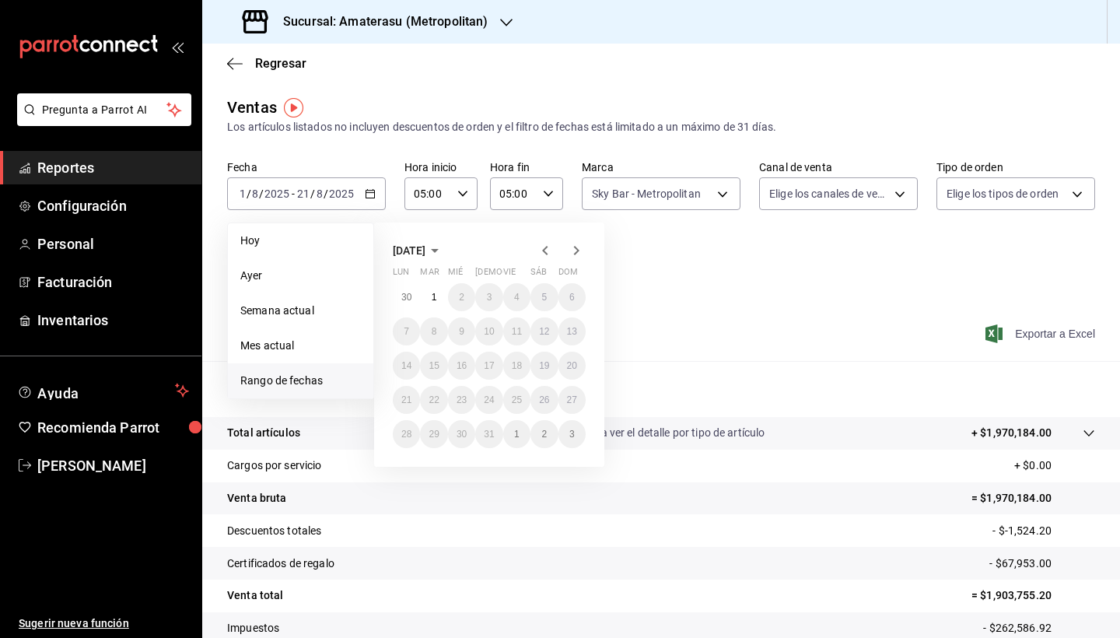
click at [579, 257] on icon "button" at bounding box center [576, 250] width 19 height 19
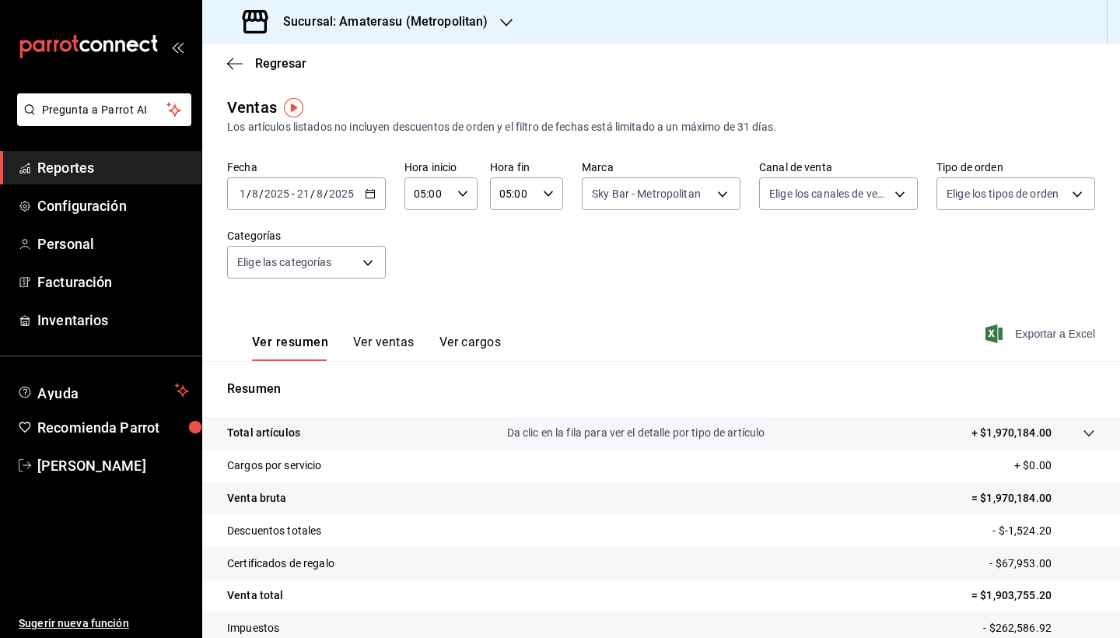
click at [732, 413] on div "Resumen Total artículos Da clic en la fila para ver el detalle por tipo de artí…" at bounding box center [661, 538] width 918 height 316
click at [712, 388] on p "Resumen" at bounding box center [661, 389] width 868 height 19
click at [370, 198] on \(Stroke\) "button" at bounding box center [370, 194] width 9 height 9
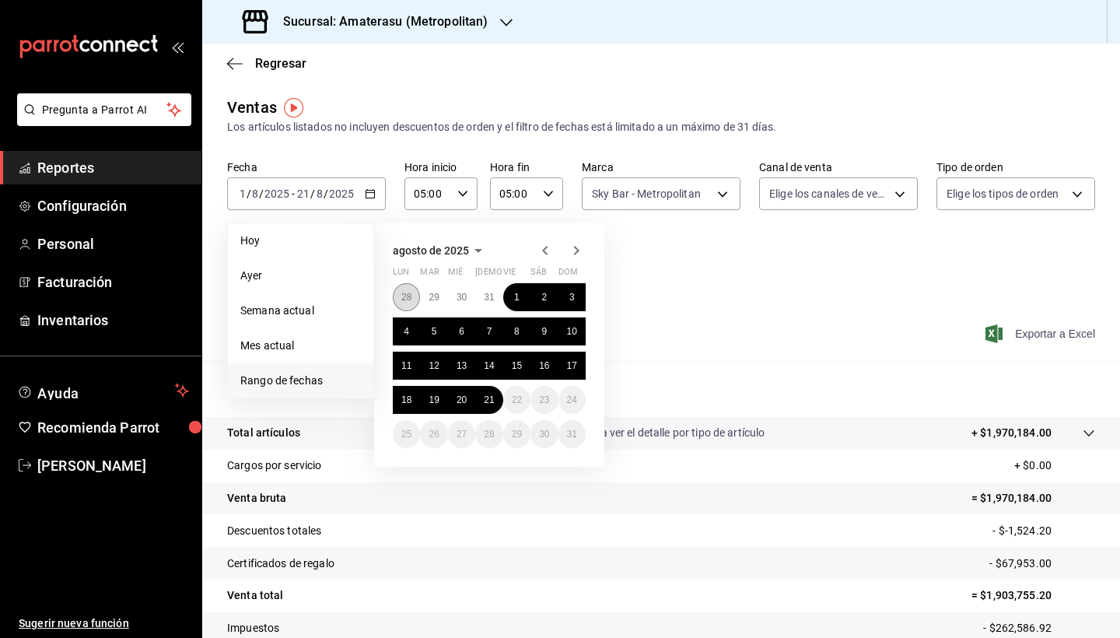
click at [408, 294] on abbr "28" at bounding box center [406, 297] width 10 height 11
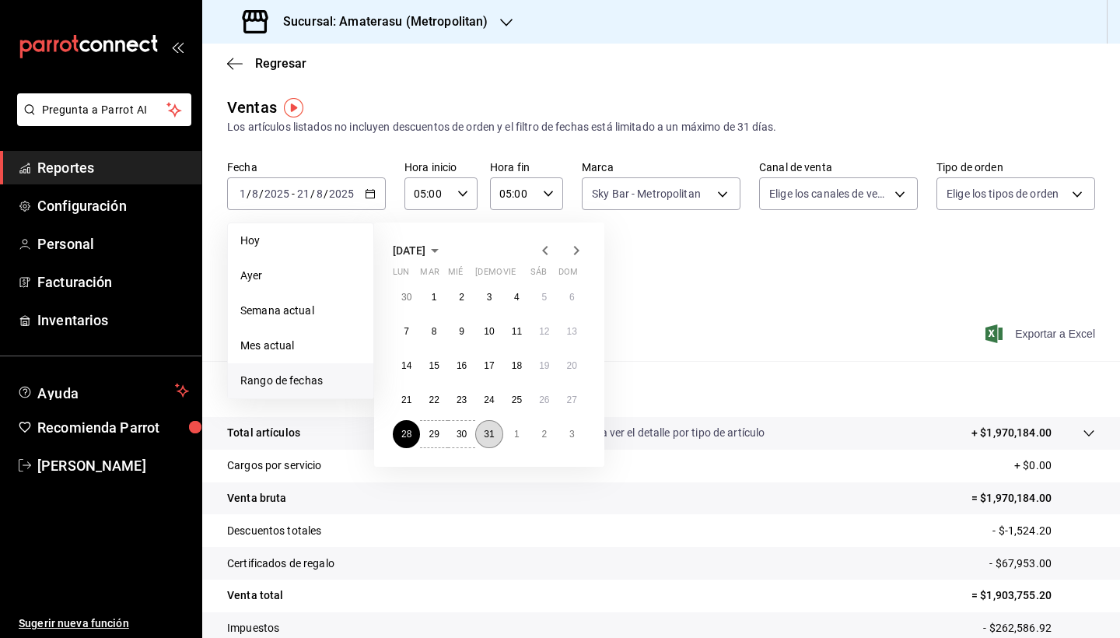
click at [496, 435] on button "31" at bounding box center [488, 434] width 27 height 28
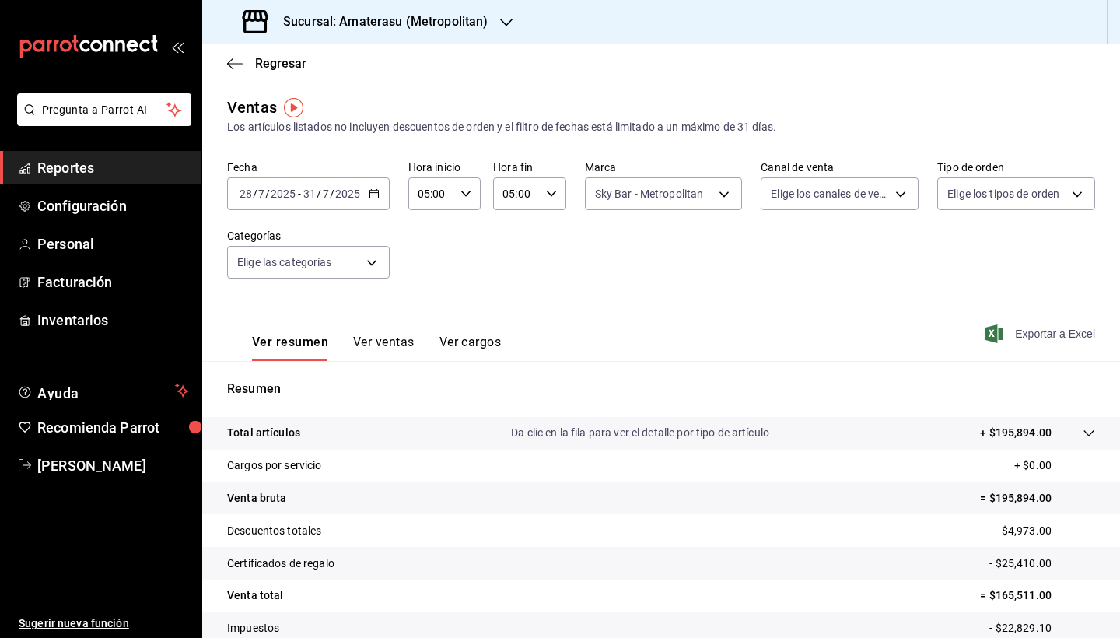
click at [374, 197] on icon "button" at bounding box center [374, 193] width 11 height 11
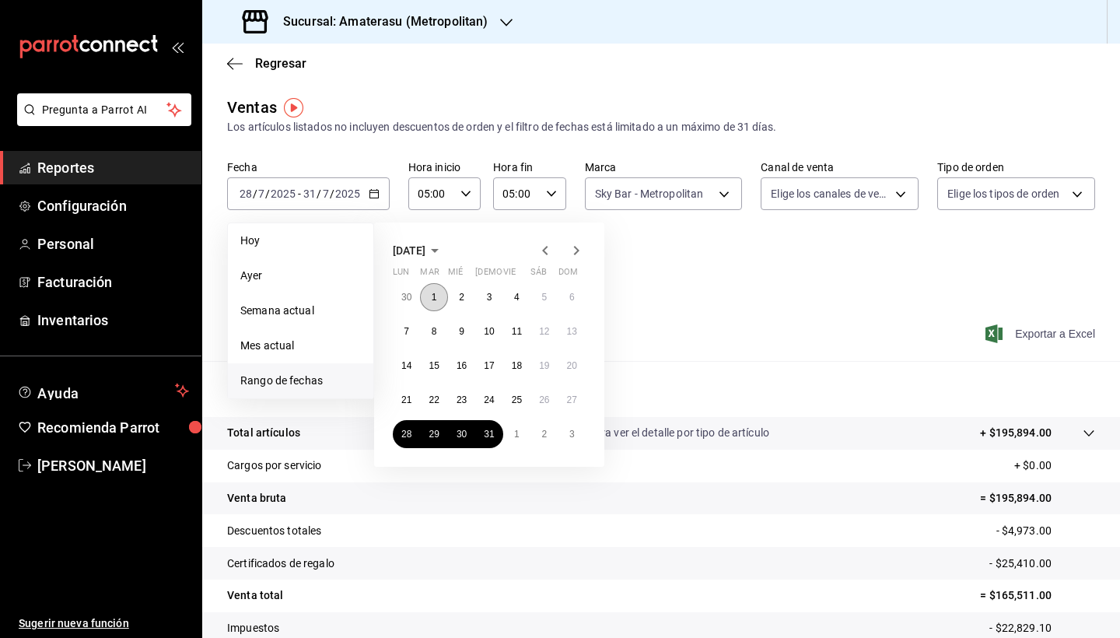
click at [438, 293] on button "1" at bounding box center [433, 297] width 27 height 28
click at [570, 254] on icon "button" at bounding box center [576, 250] width 19 height 19
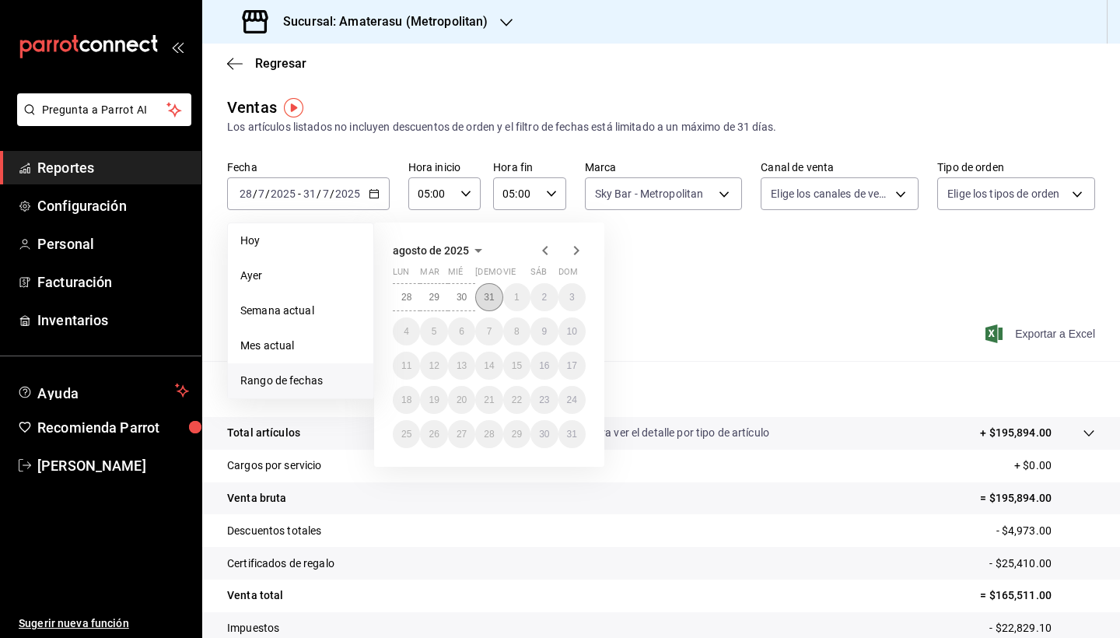
click at [486, 302] on abbr "31" at bounding box center [489, 297] width 10 height 11
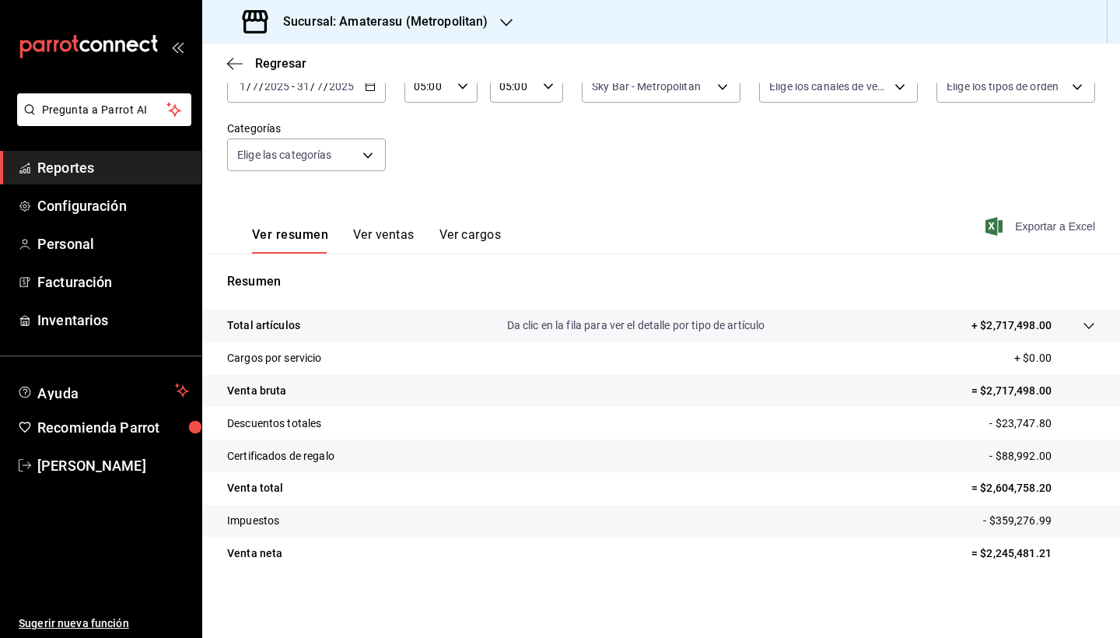
scroll to position [107, 0]
click at [1006, 227] on span "Exportar a Excel" at bounding box center [1041, 226] width 107 height 19
click at [996, 226] on icon "button" at bounding box center [993, 226] width 17 height 19
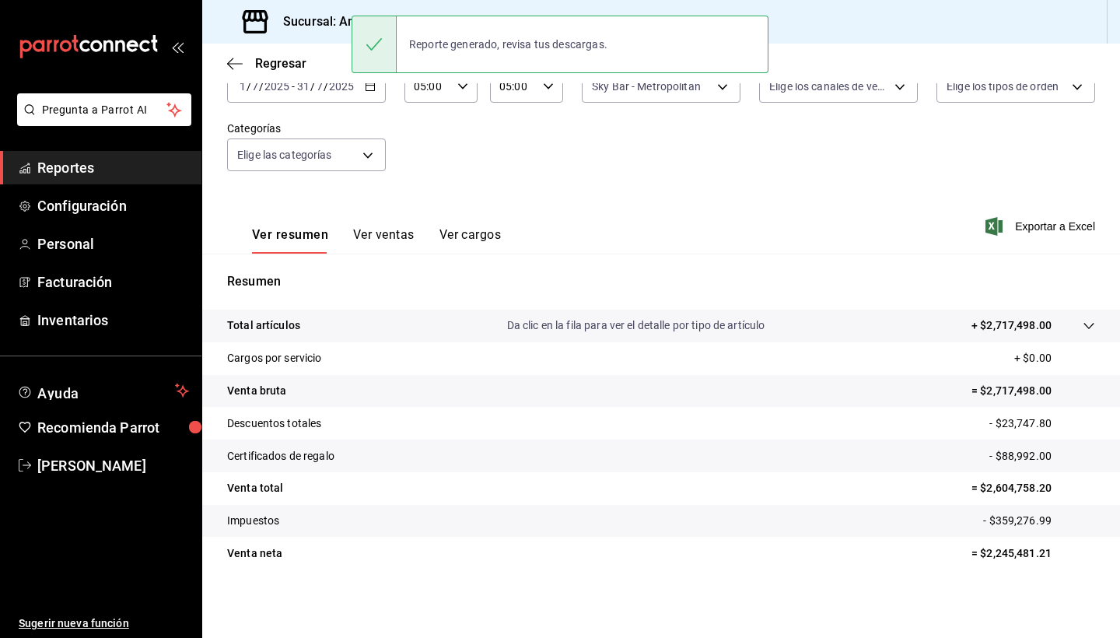
click at [610, 271] on div "Resumen Total artículos Da clic en la fila para ver el detalle por tipo de artí…" at bounding box center [661, 421] width 918 height 334
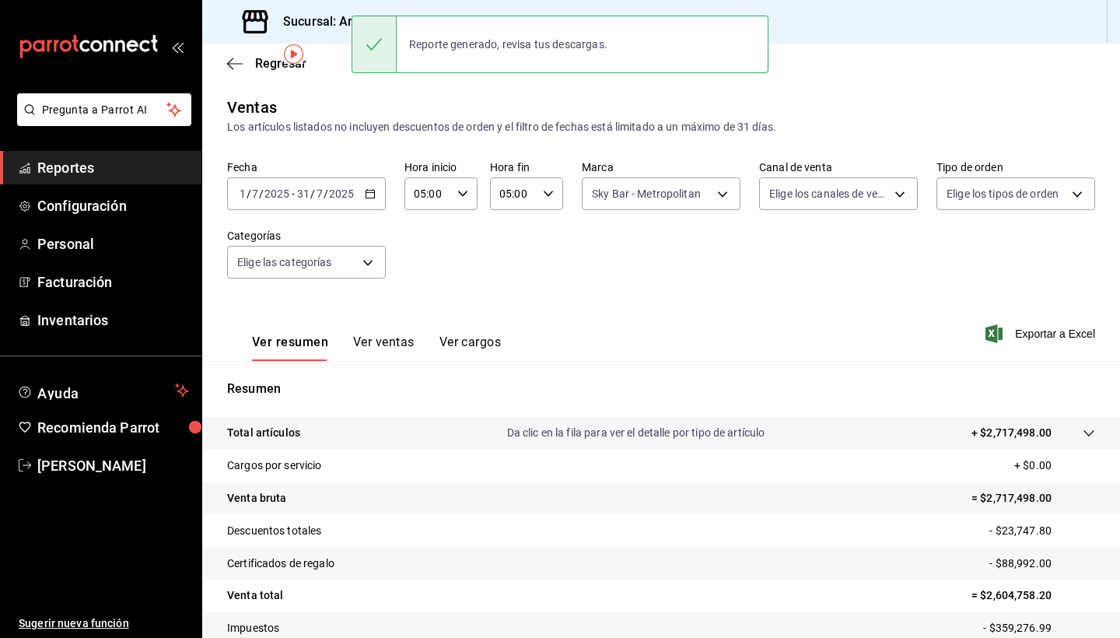
scroll to position [0, 0]
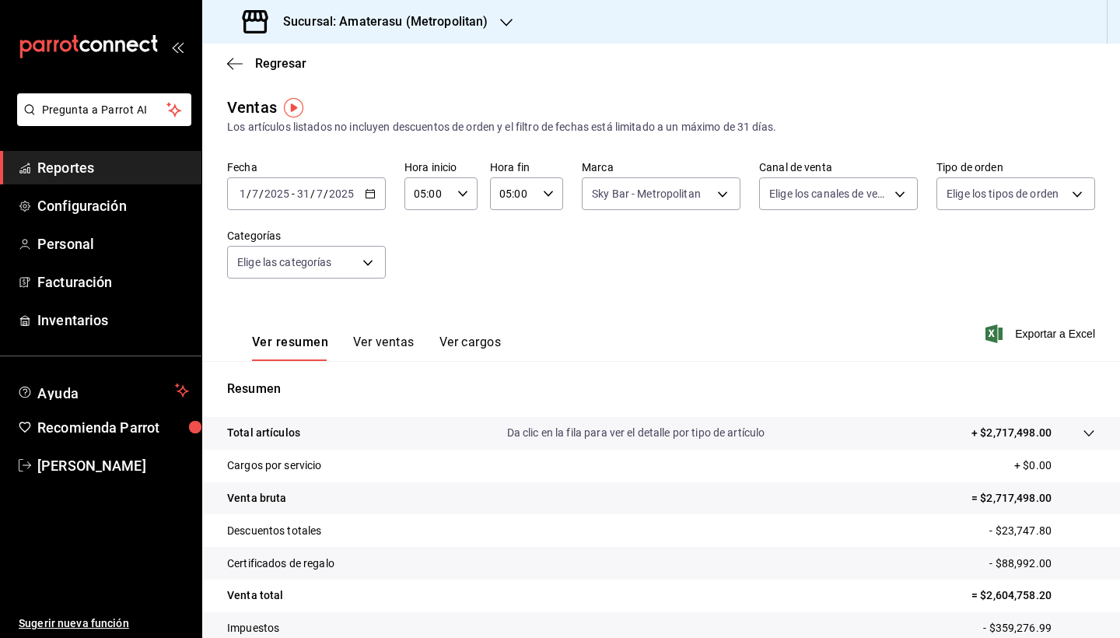
click at [366, 192] on \(Stroke\) "button" at bounding box center [370, 194] width 9 height 9
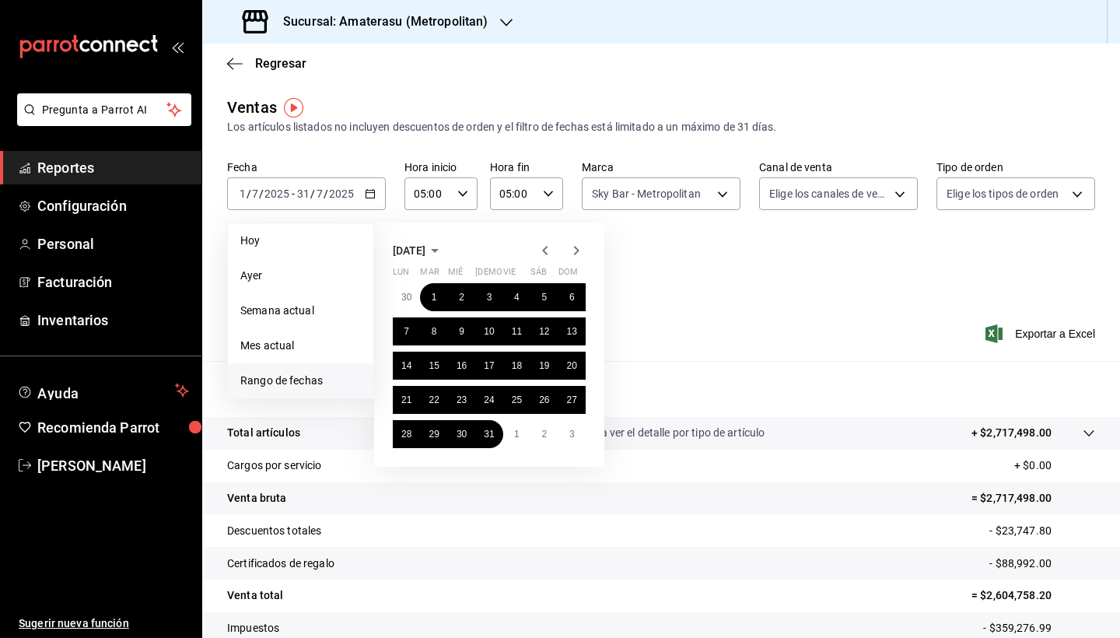
click at [309, 383] on span "Rango de fechas" at bounding box center [300, 381] width 121 height 16
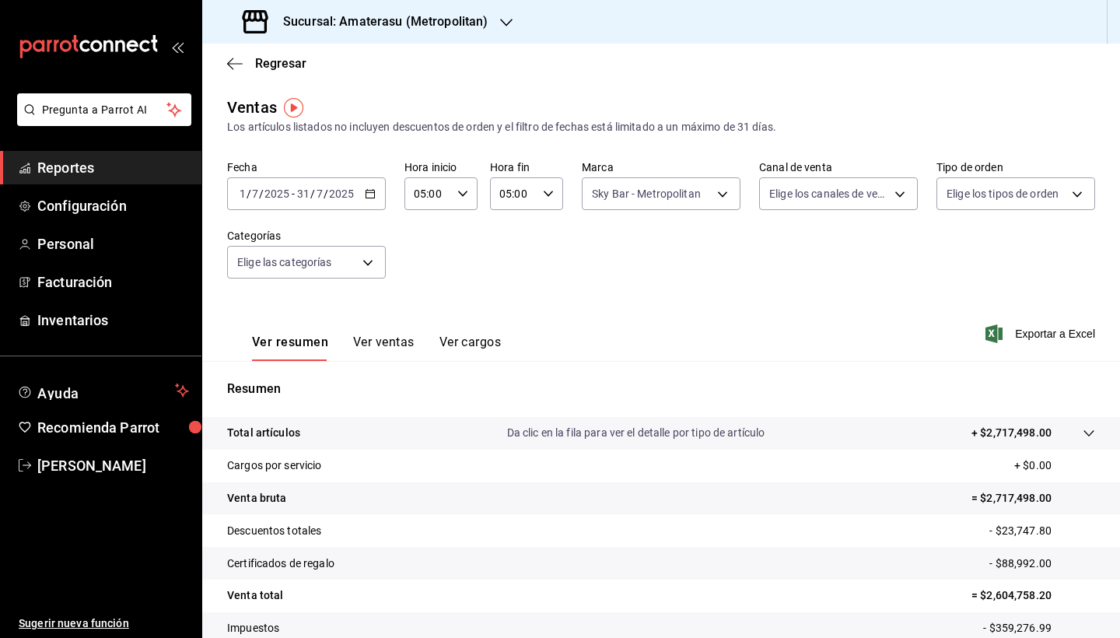
click at [743, 286] on div "Fecha 2025-07-01 1 / 7 / 2025 - 2025-07-31 31 / 7 / 2025 Hora inicio 05:00 Hora…" at bounding box center [661, 228] width 868 height 137
click at [380, 196] on div "2025-07-01 1 / 7 / 2025 - 2025-07-31 31 / 7 / 2025" at bounding box center [306, 193] width 159 height 33
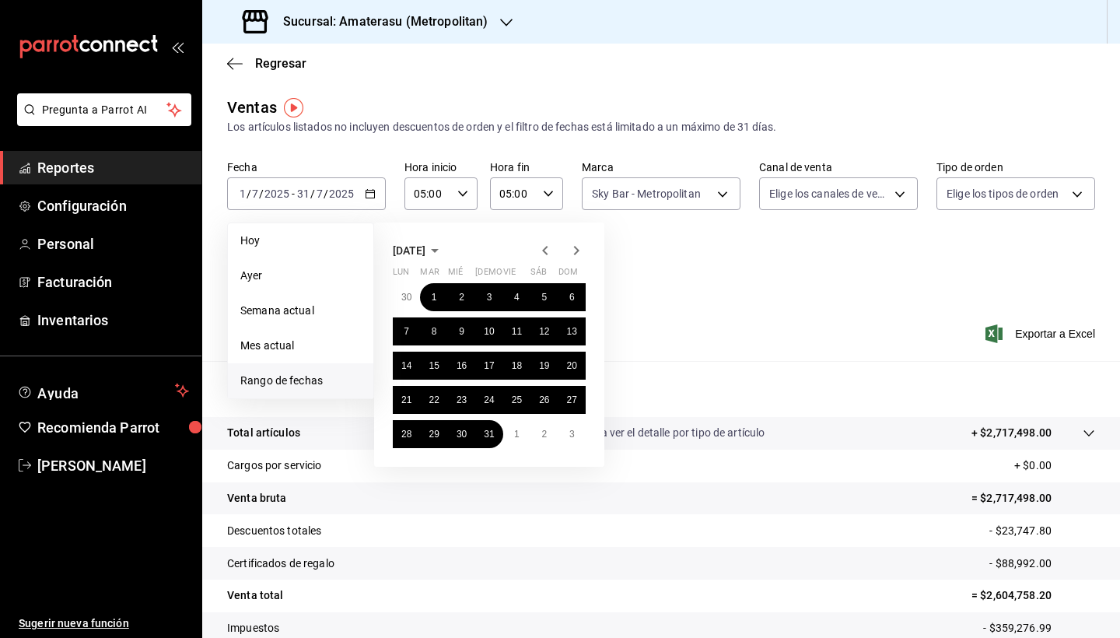
click at [324, 368] on li "Rango de fechas" at bounding box center [300, 380] width 145 height 35
click at [324, 387] on span "Rango de fechas" at bounding box center [300, 381] width 121 height 16
click at [580, 248] on icon "button" at bounding box center [576, 250] width 19 height 19
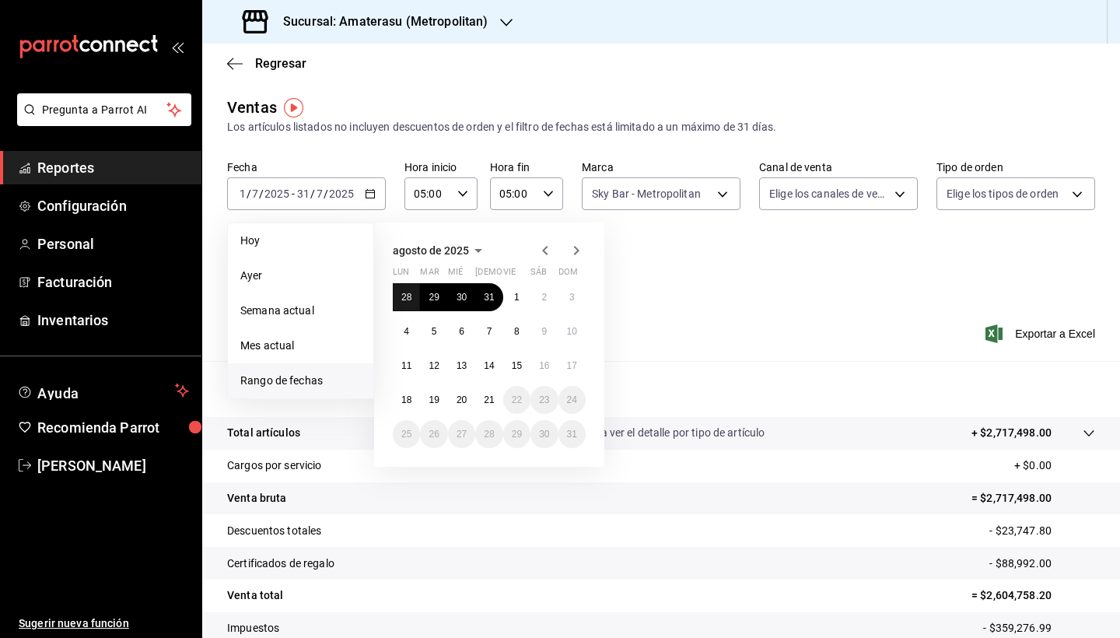
click at [405, 301] on abbr "28" at bounding box center [406, 297] width 10 height 11
click at [574, 251] on icon "button" at bounding box center [576, 250] width 19 height 19
click at [306, 381] on span "Rango de fechas" at bounding box center [300, 381] width 121 height 16
click at [316, 364] on li "Rango de fechas" at bounding box center [300, 380] width 145 height 35
click at [295, 354] on li "Mes actual" at bounding box center [300, 345] width 145 height 35
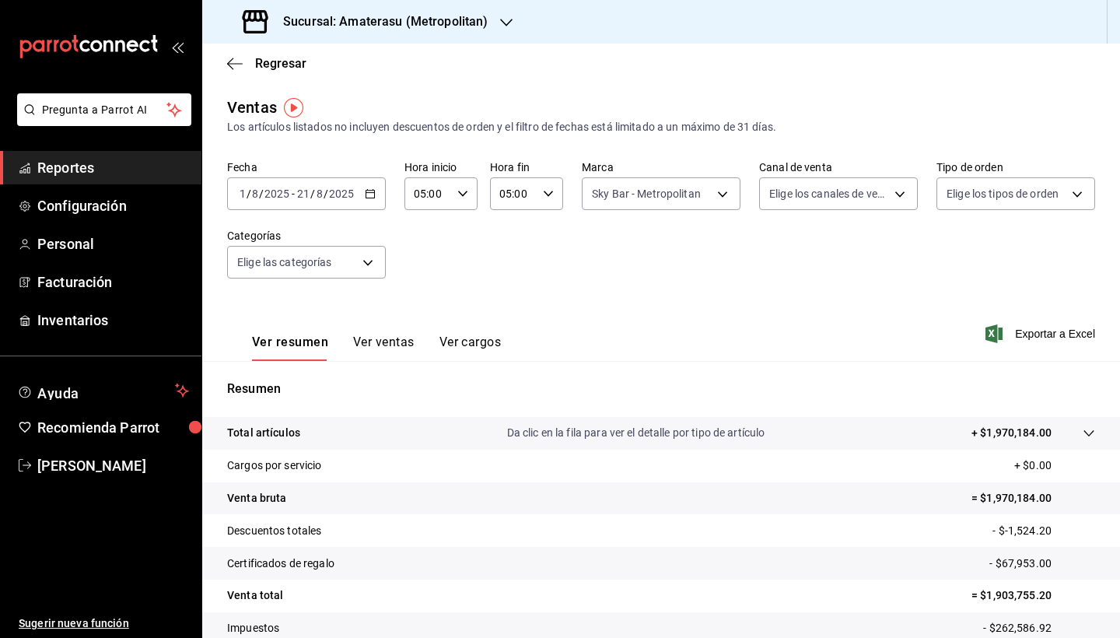
click at [372, 198] on \(Stroke\) "button" at bounding box center [370, 194] width 9 height 9
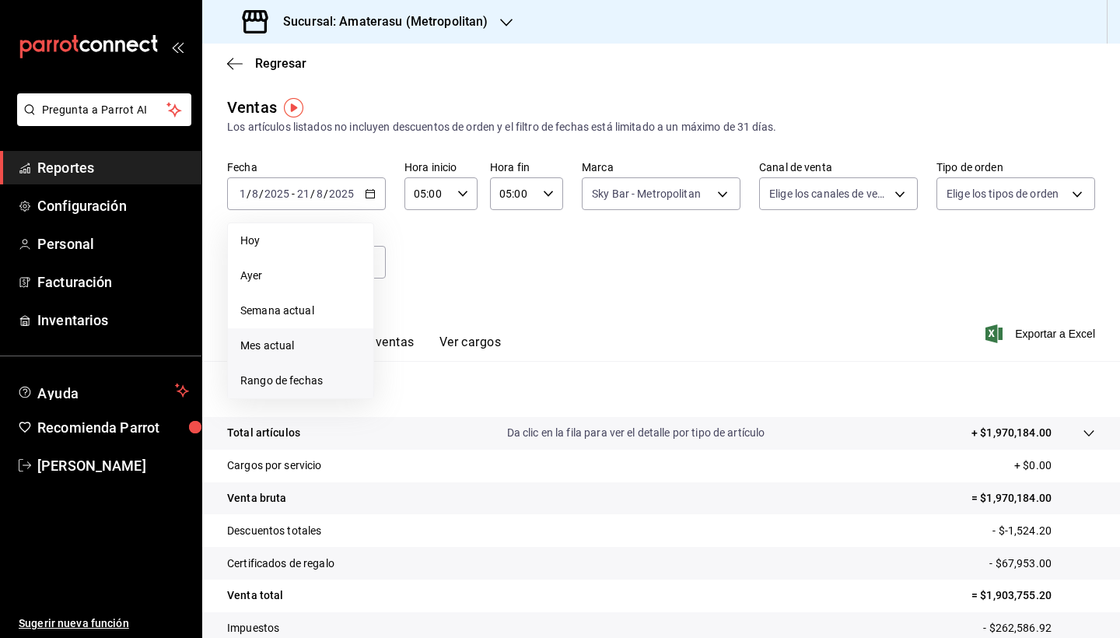
click at [315, 382] on span "Rango de fechas" at bounding box center [300, 381] width 121 height 16
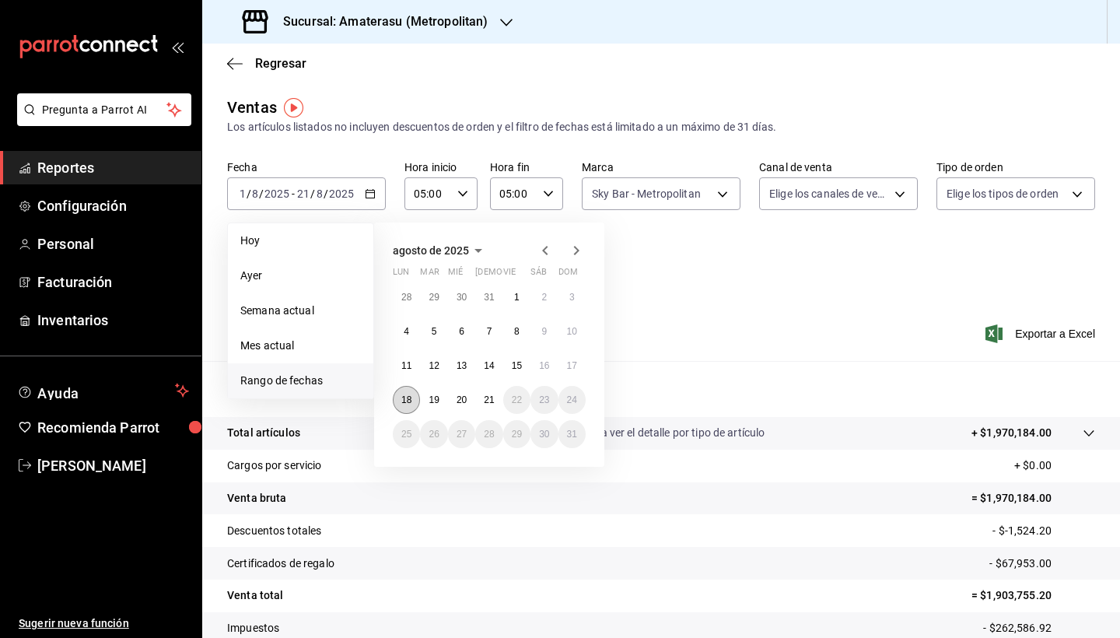
click at [407, 406] on button "18" at bounding box center [406, 400] width 27 height 28
click at [492, 404] on abbr "21" at bounding box center [489, 399] width 10 height 11
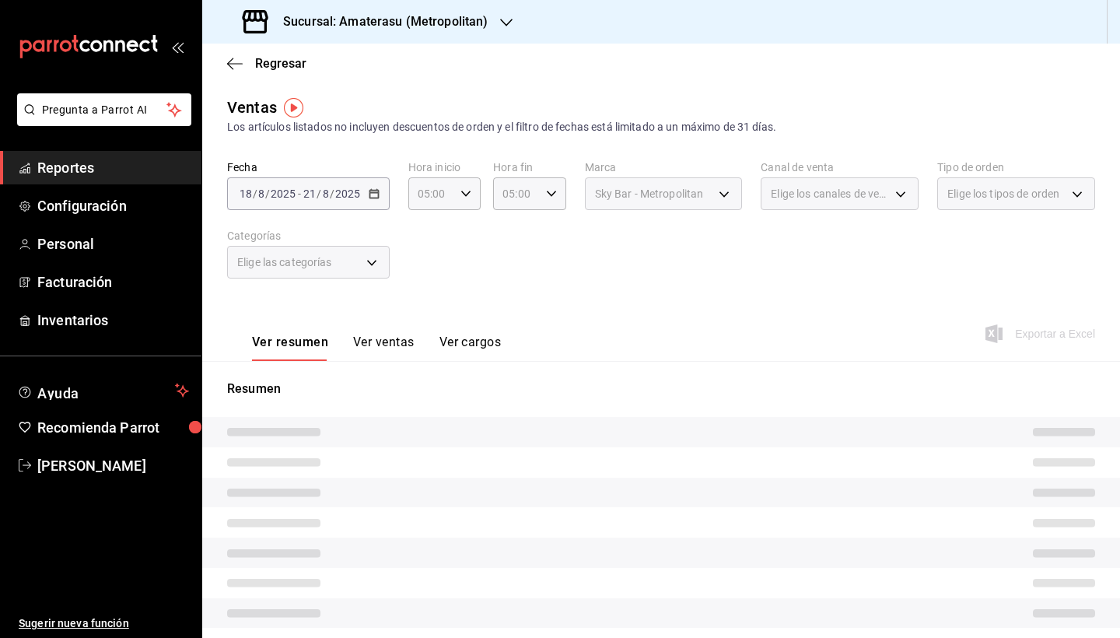
click at [672, 278] on div "Fecha 2025-08-18 18 / 8 / 2025 - 2025-08-21 21 / 8 / 2025 Hora inicio 05:00 Hor…" at bounding box center [661, 228] width 868 height 137
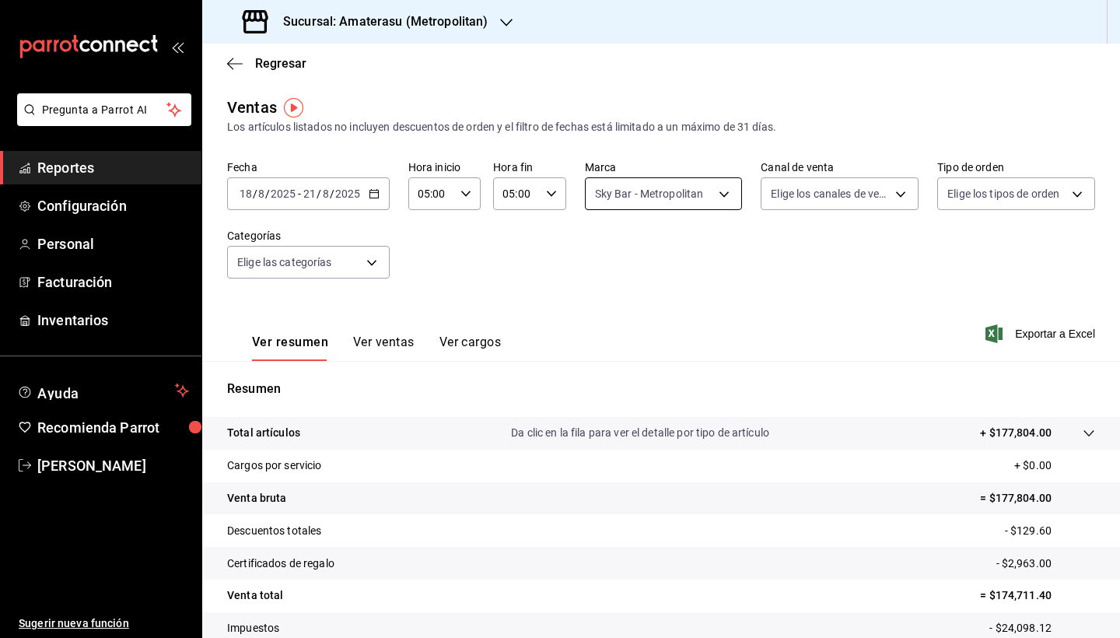
click at [724, 199] on body "Pregunta a Parrot AI Reportes Configuración Personal Facturación Inventarios Ay…" at bounding box center [560, 319] width 1120 height 638
click at [811, 480] on div at bounding box center [560, 319] width 1120 height 638
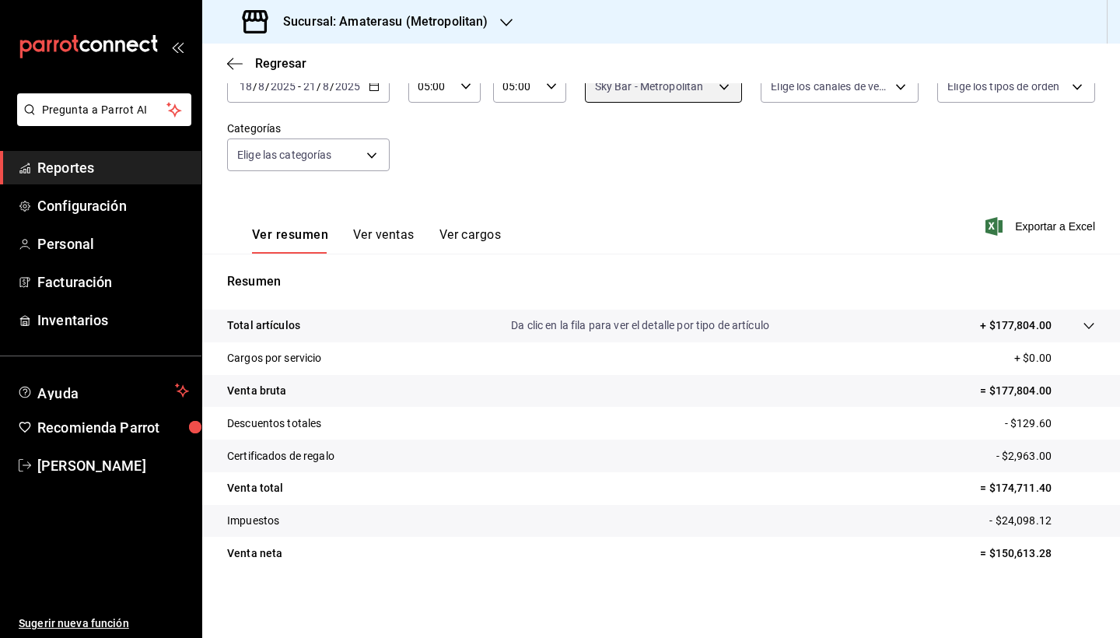
scroll to position [107, 0]
drag, startPoint x: 984, startPoint y: 554, endPoint x: 1044, endPoint y: 559, distance: 60.9
click at [1044, 559] on p "= $150,613.28" at bounding box center [1037, 553] width 115 height 16
copy p "150,613.28"
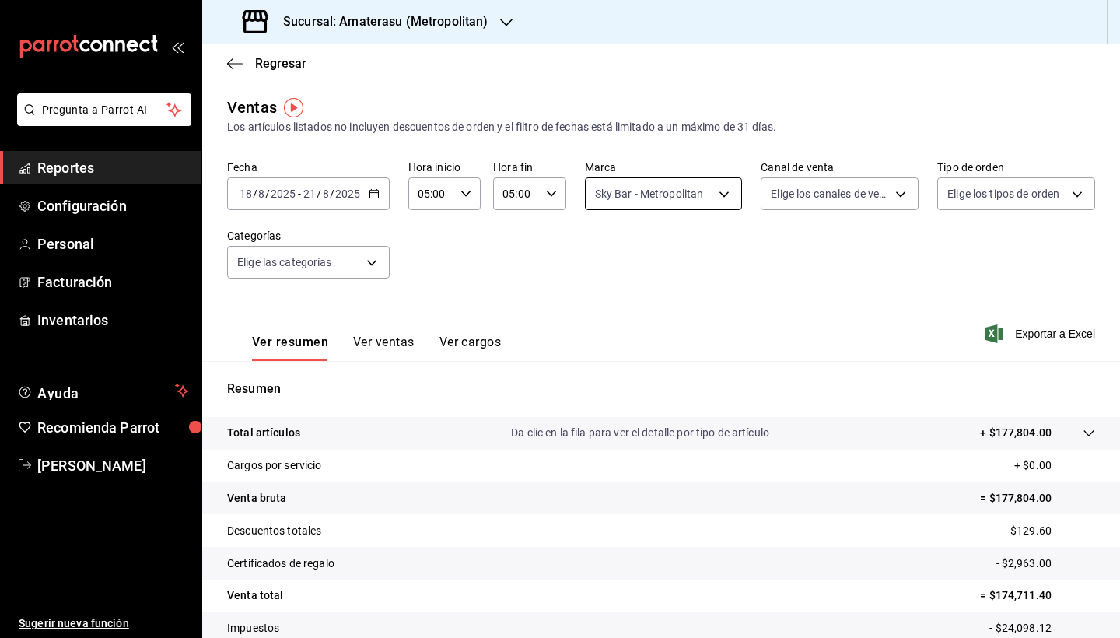
click at [717, 194] on body "Pregunta a Parrot AI Reportes Configuración Personal Facturación Inventarios Ay…" at bounding box center [560, 319] width 1120 height 638
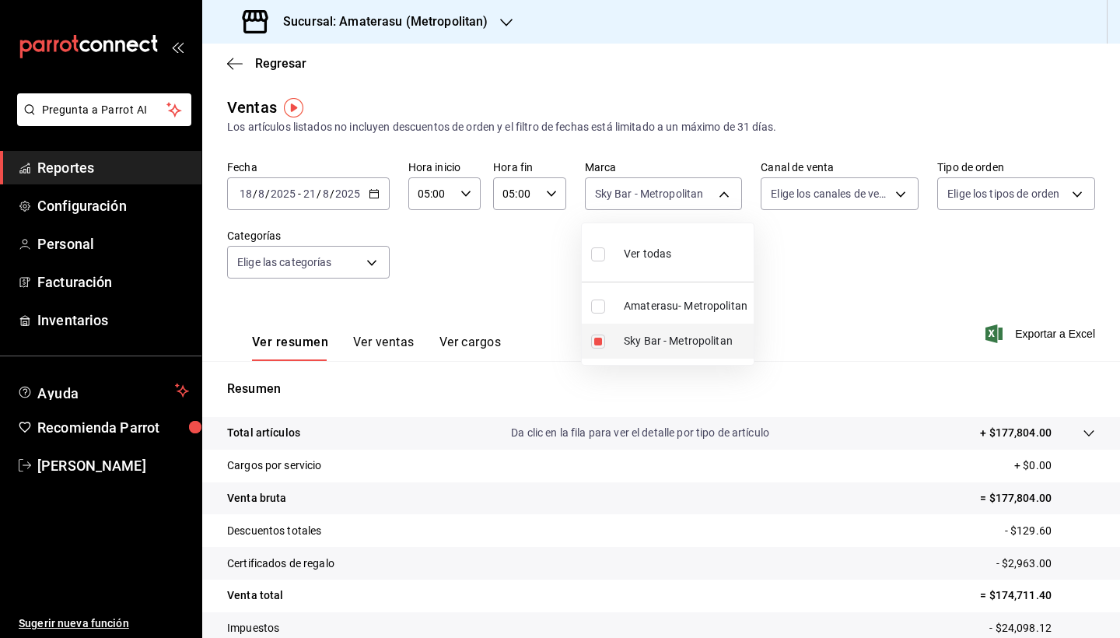
click at [604, 338] on input "checkbox" at bounding box center [598, 341] width 14 height 14
checkbox input "false"
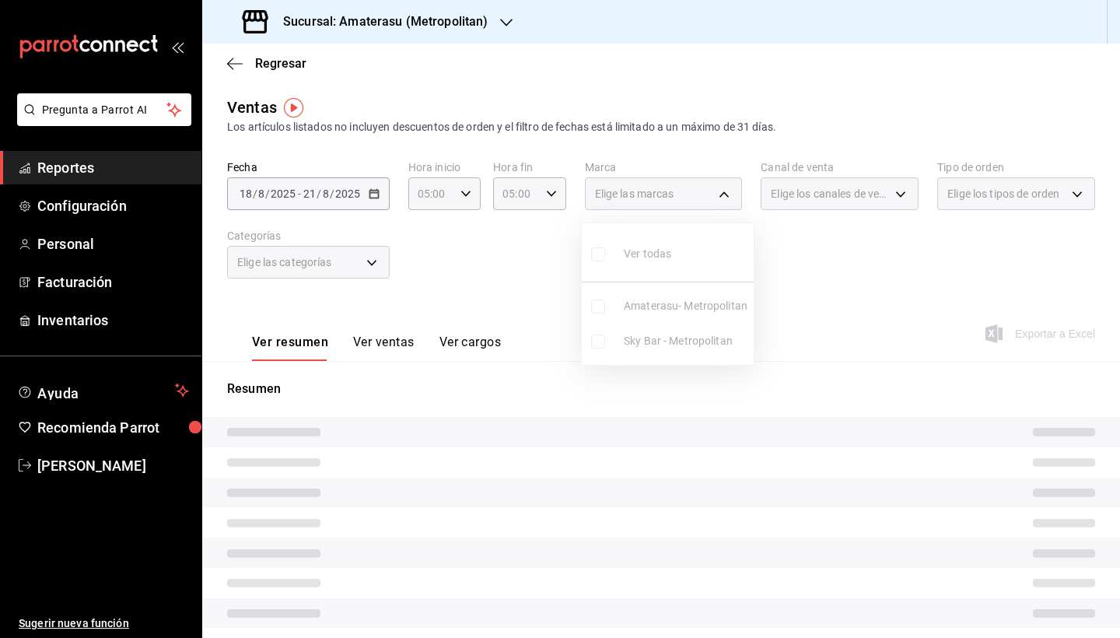
click at [599, 309] on ul "Ver todas Amaterasu- Metropolitan Sky Bar - Metropolitan" at bounding box center [668, 294] width 172 height 142
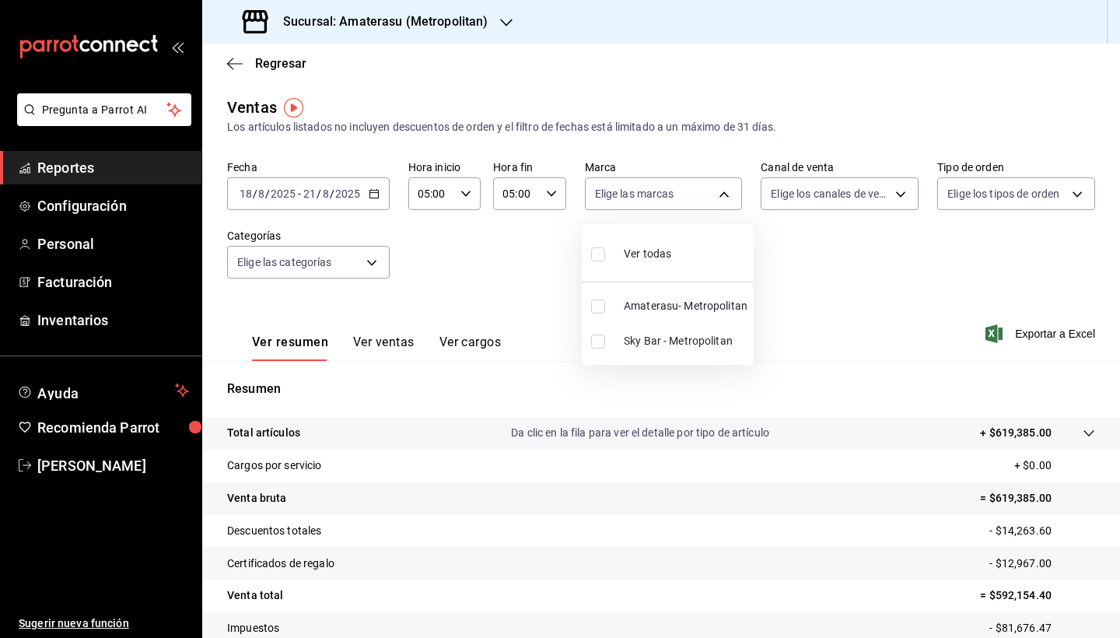
click at [599, 309] on input "checkbox" at bounding box center [598, 306] width 14 height 14
checkbox input "true"
type input "e4cd7fcb-d45b-43ae-a99f-ad4ccfcd9032"
click at [599, 309] on input "checkbox" at bounding box center [598, 306] width 14 height 14
checkbox input "false"
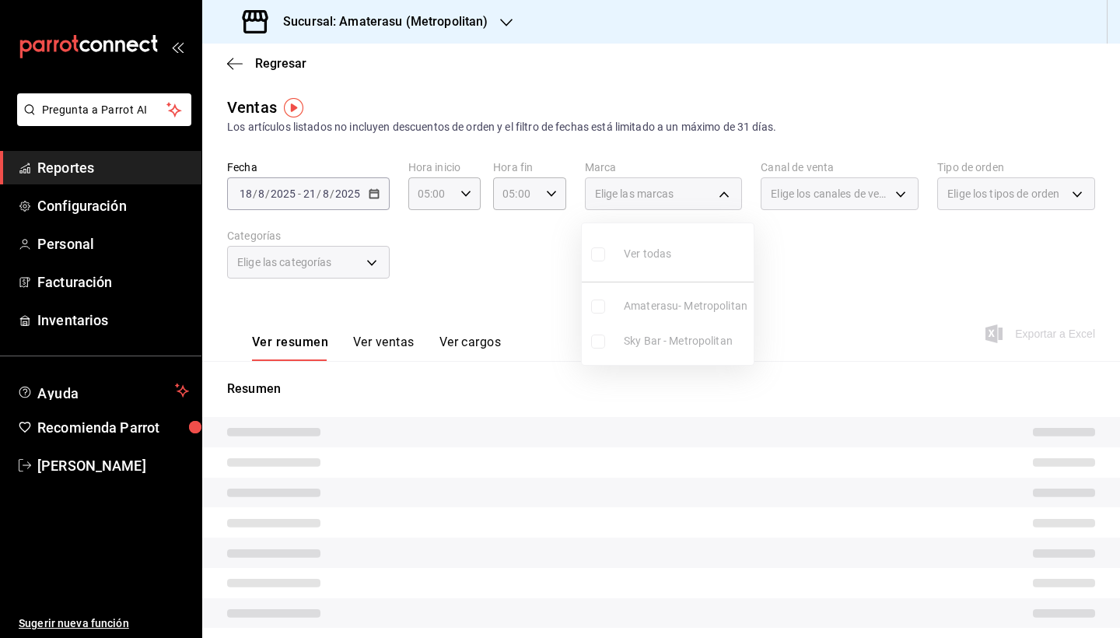
click at [824, 375] on div at bounding box center [560, 319] width 1120 height 638
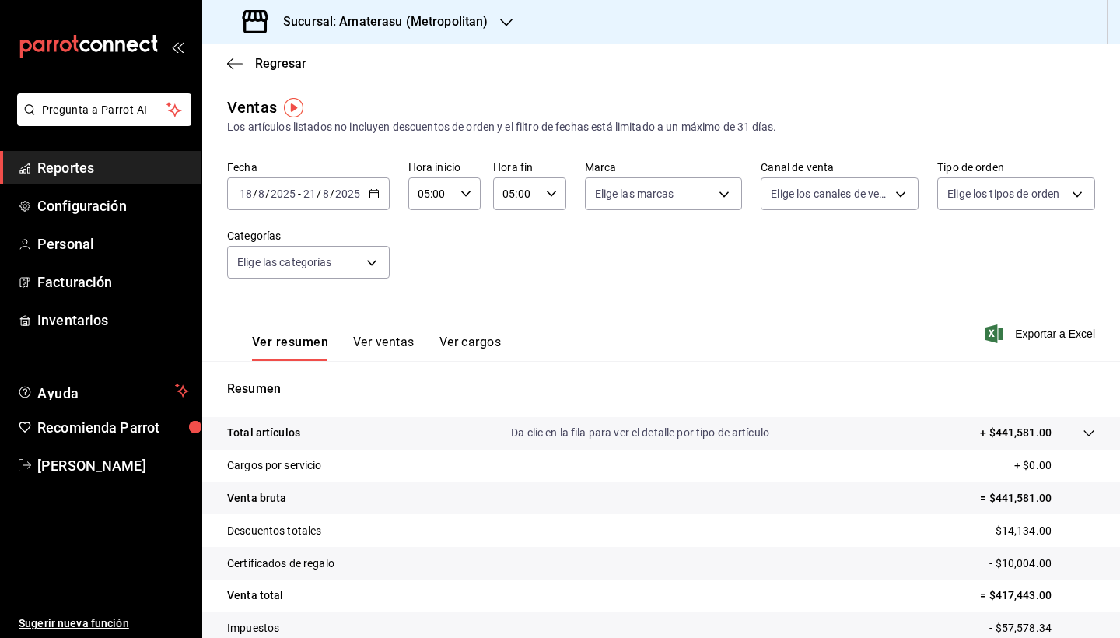
scroll to position [107, 0]
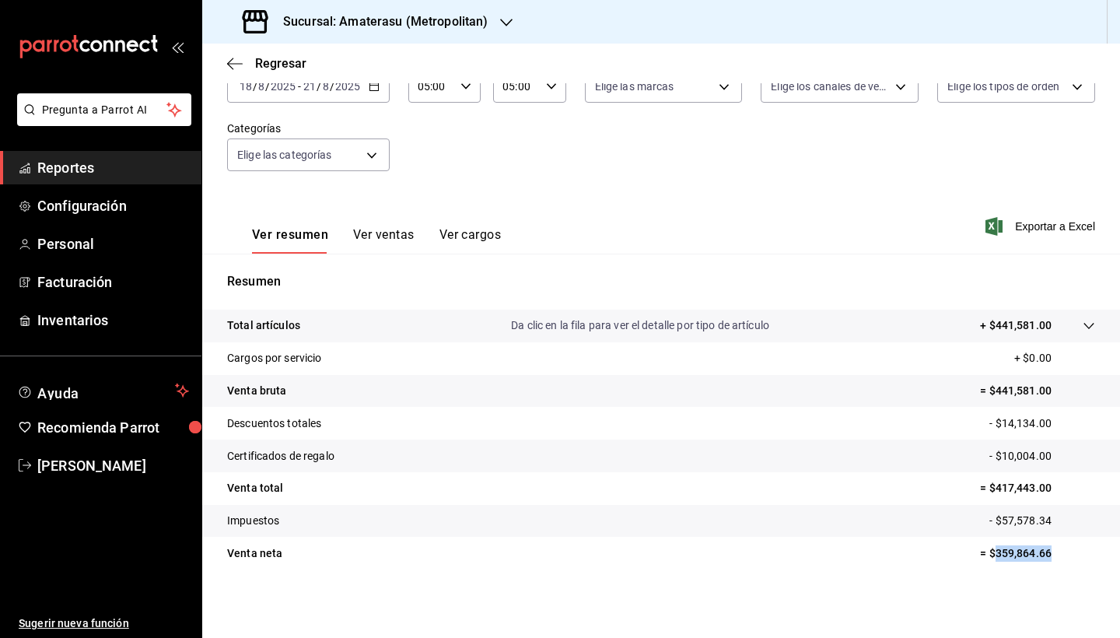
drag, startPoint x: 986, startPoint y: 556, endPoint x: 1040, endPoint y: 558, distance: 53.7
click at [1040, 558] on p "= $359,864.66" at bounding box center [1037, 553] width 115 height 16
copy p "359,864.66"
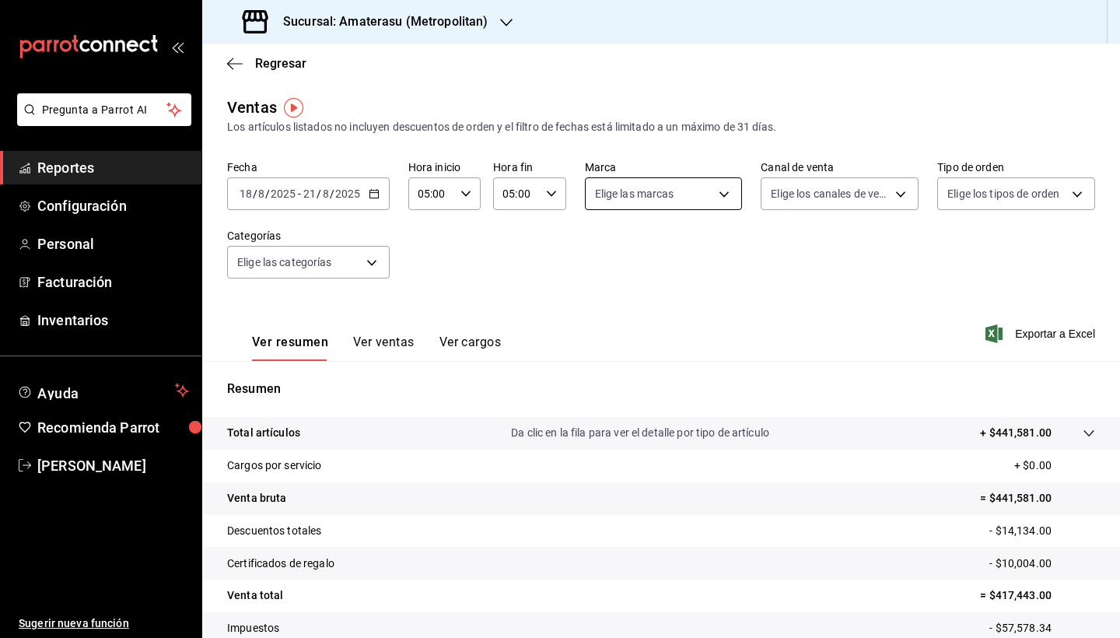
click at [708, 197] on body "Pregunta a Parrot AI Reportes Configuración Personal Facturación Inventarios Ay…" at bounding box center [560, 319] width 1120 height 638
click at [600, 257] on input "checkbox" at bounding box center [598, 254] width 14 height 14
checkbox input "true"
type input "e4cd7fcb-d45b-43ae-a99f-ad4ccfcd9032,f3afaab8-8c3d-4e49-a299-af9bdf6027b2"
checkbox input "true"
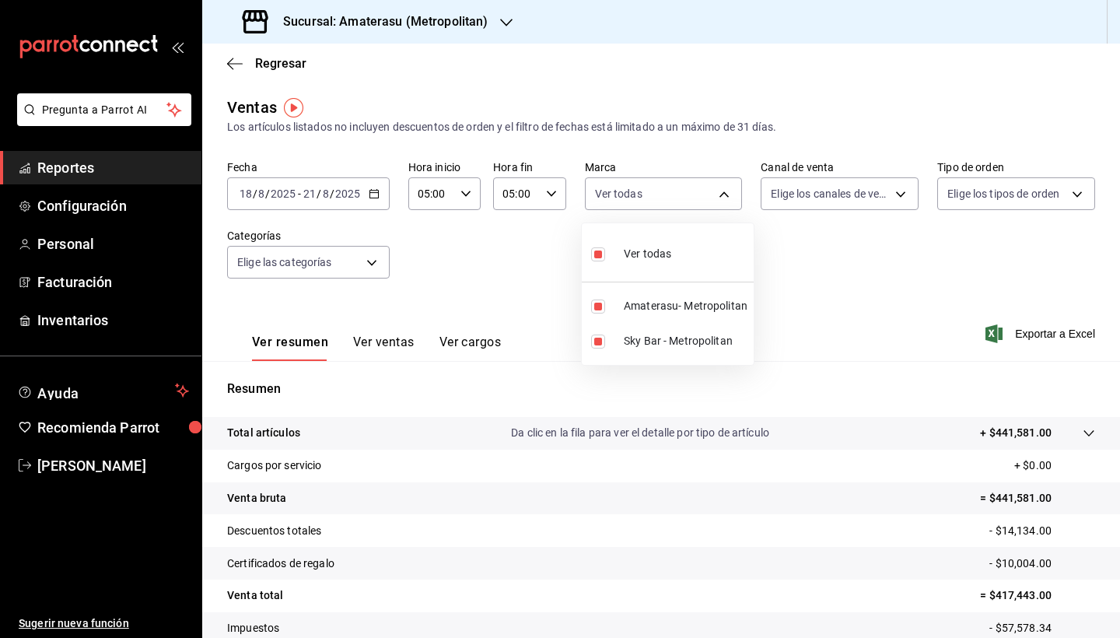
checkbox input "true"
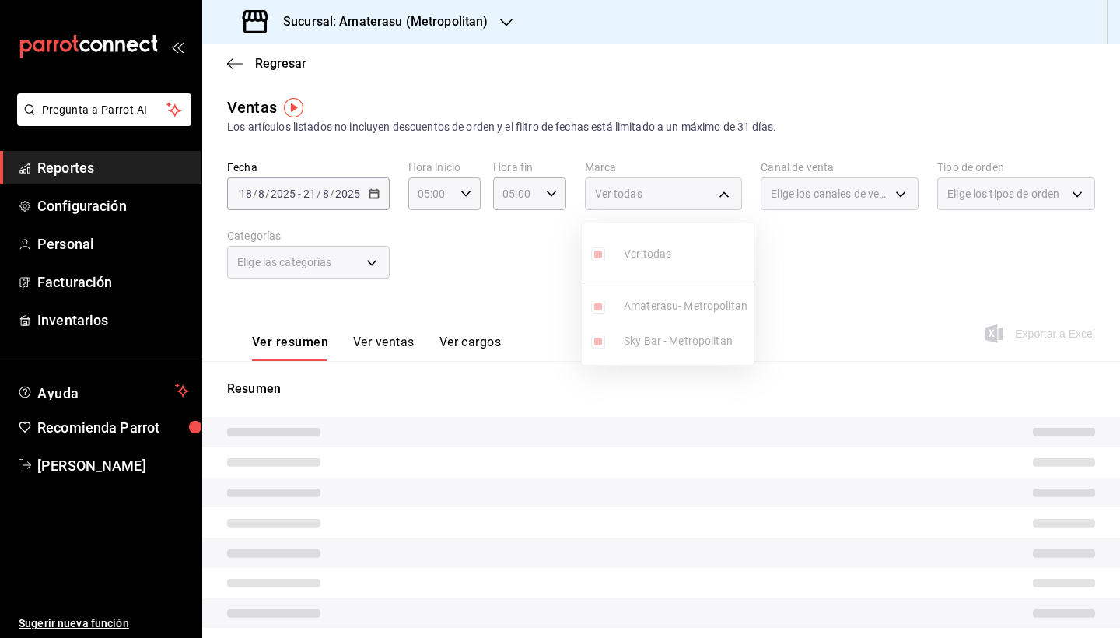
click at [823, 377] on div at bounding box center [560, 319] width 1120 height 638
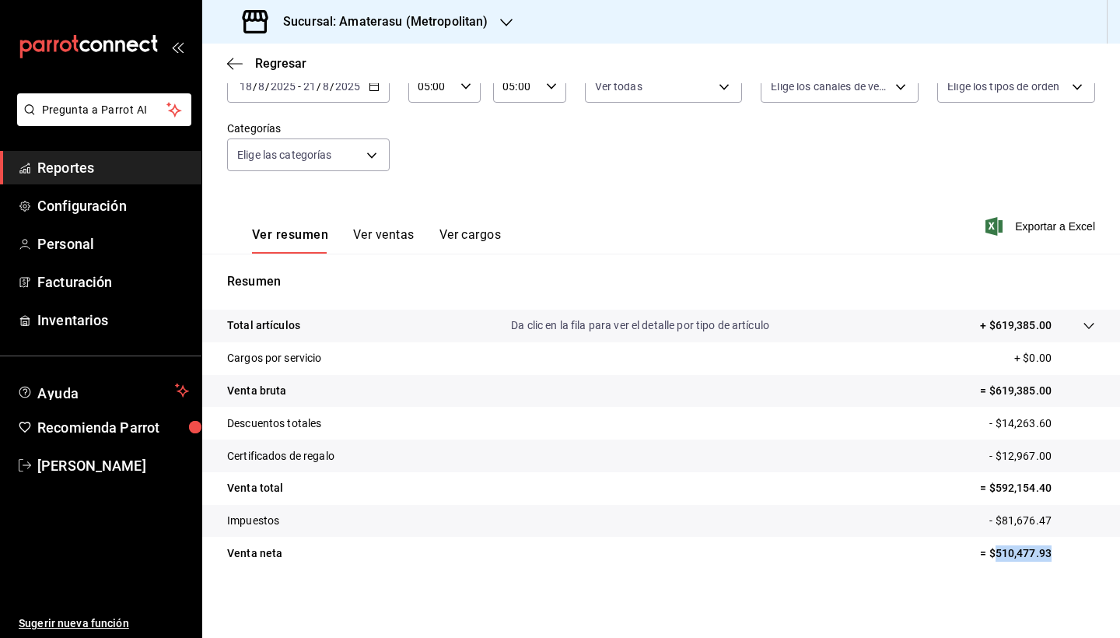
scroll to position [107, 0]
drag, startPoint x: 982, startPoint y: 553, endPoint x: 1037, endPoint y: 556, distance: 54.5
click at [1037, 556] on tr "Venta neta = $510,477.93" at bounding box center [661, 553] width 918 height 33
drag, startPoint x: 1037, startPoint y: 556, endPoint x: 1025, endPoint y: 556, distance: 11.7
click at [1037, 556] on p "= $510,477.93" at bounding box center [1037, 553] width 115 height 16
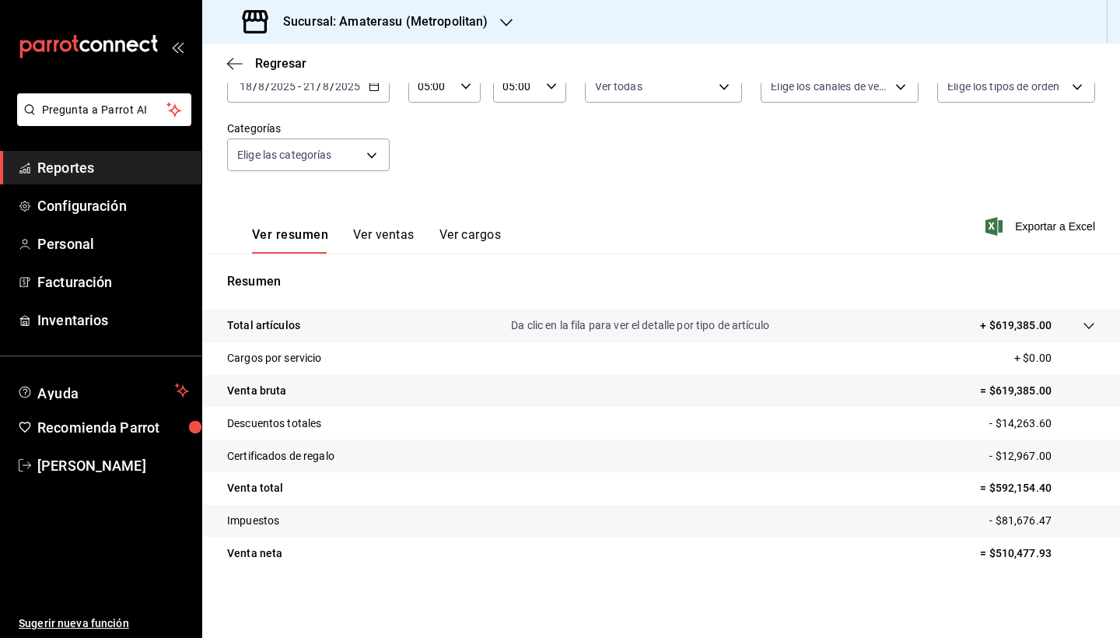
click at [1008, 558] on p "= $510,477.93" at bounding box center [1037, 553] width 115 height 16
drag, startPoint x: 983, startPoint y: 552, endPoint x: 1036, endPoint y: 553, distance: 52.9
click at [1034, 553] on p "= $510,477.93" at bounding box center [1037, 553] width 115 height 16
click at [1064, 554] on p "= $510,477.93" at bounding box center [1037, 553] width 115 height 16
click at [1002, 560] on p "= $510,477.93" at bounding box center [1037, 553] width 115 height 16
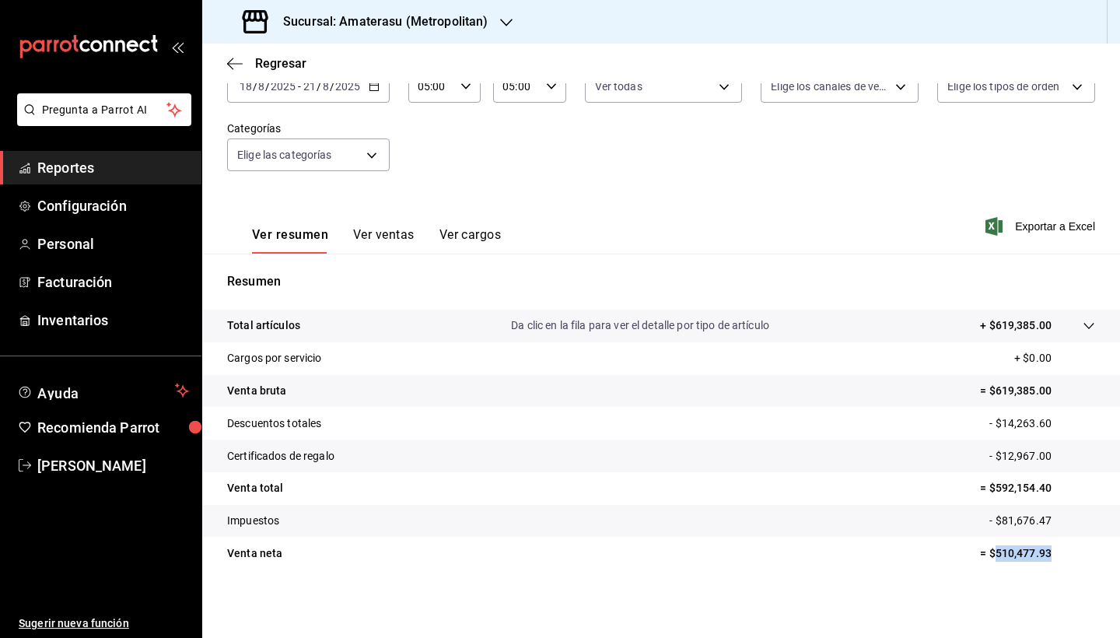
drag, startPoint x: 984, startPoint y: 554, endPoint x: 1042, endPoint y: 557, distance: 58.4
click at [1042, 557] on p "= $510,477.93" at bounding box center [1037, 553] width 115 height 16
copy p "510,477.93"
